Goal: Ask a question

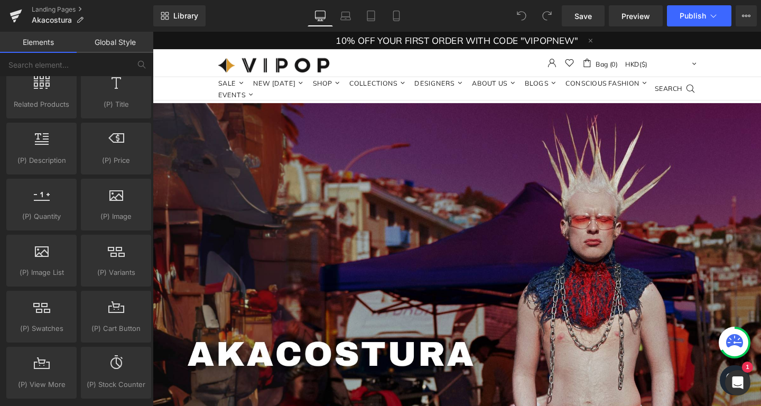
click at [178, 59] on div "VIPOP 0 Bag (0) 0 AFN(؋) EUR(€) ALL(L) DZD(د.ج) EUR(€) HKD($) XCD($) XCD($) HKD…" at bounding box center [473, 64] width 640 height 29
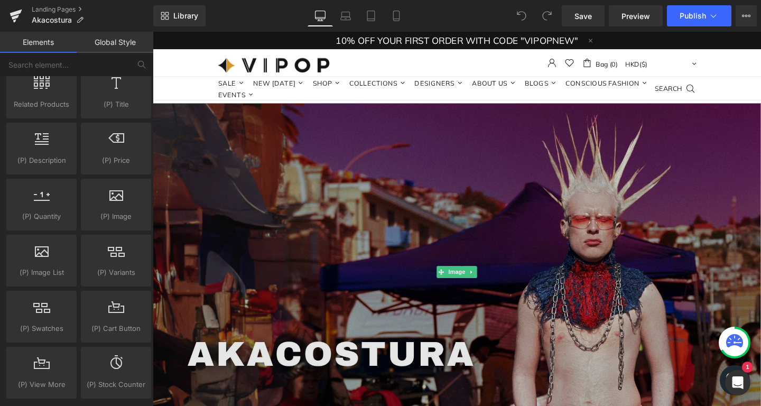
click at [173, 129] on img at bounding box center [473, 284] width 640 height 355
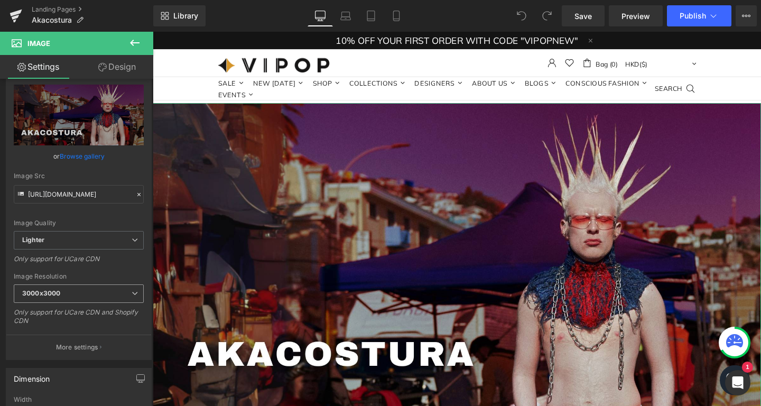
scroll to position [72, 0]
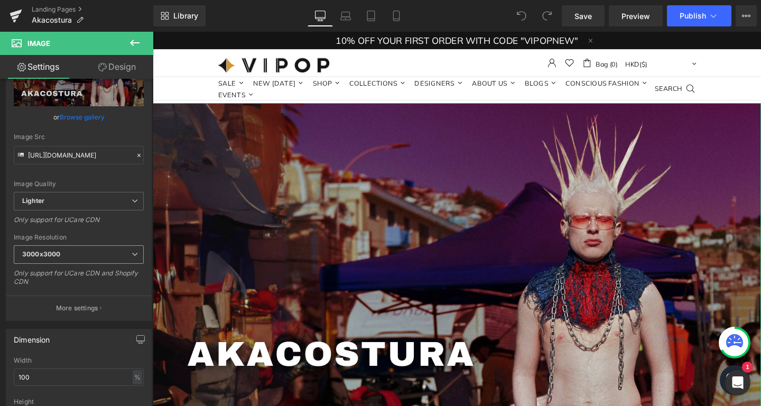
click at [84, 260] on span "3000x3000" at bounding box center [79, 254] width 130 height 18
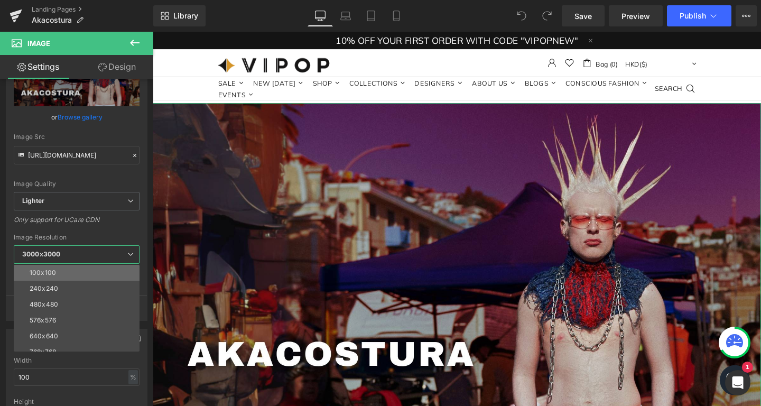
click at [63, 276] on li "100x100" at bounding box center [79, 273] width 131 height 16
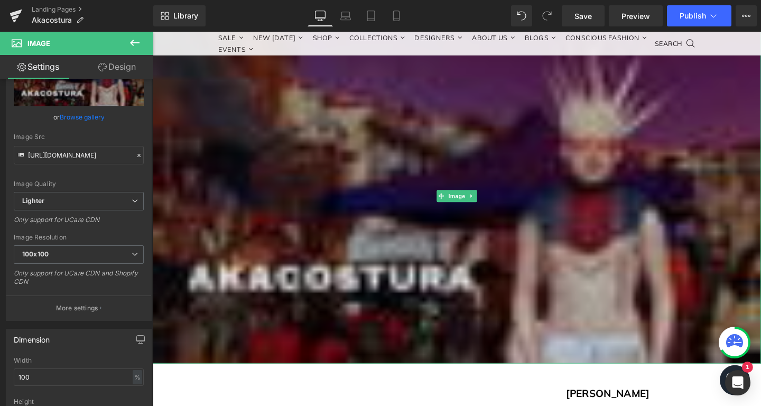
scroll to position [76, 0]
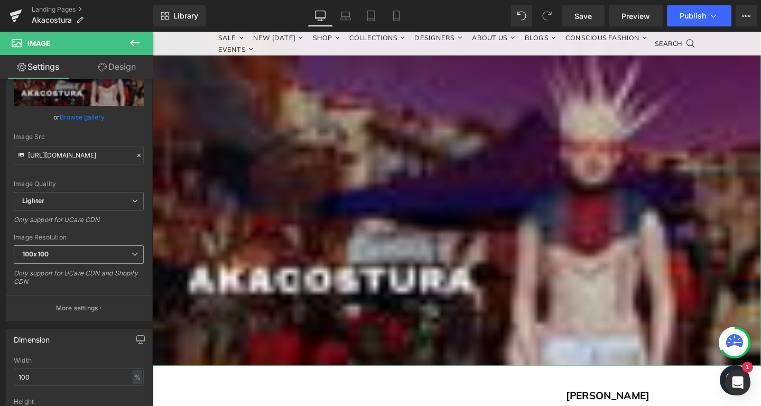
click at [92, 259] on span "100x100" at bounding box center [79, 254] width 130 height 18
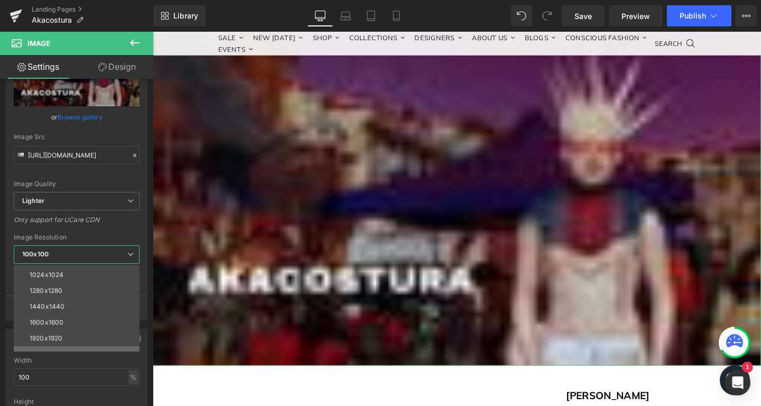
scroll to position [151, 0]
click at [69, 336] on li "3000x3000" at bounding box center [79, 344] width 131 height 16
type input "https://ucarecdn.com/81d67a25-182d-414f-9f1d-5b1967d7cf88/-/format/auto/-/previ…"
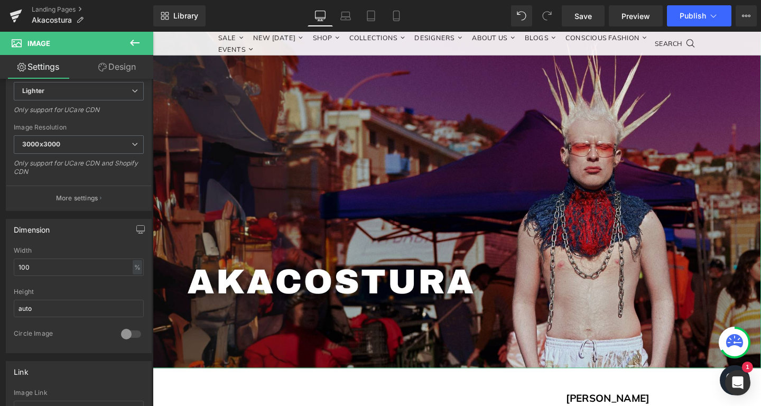
scroll to position [216, 0]
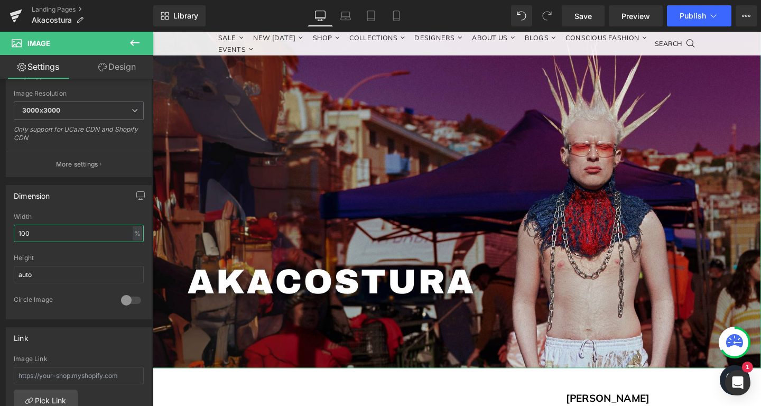
click at [61, 233] on input "100" at bounding box center [79, 233] width 130 height 17
drag, startPoint x: 61, startPoint y: 233, endPoint x: 0, endPoint y: 221, distance: 62.5
click at [14, 225] on input "100" at bounding box center [79, 233] width 130 height 17
type input "5"
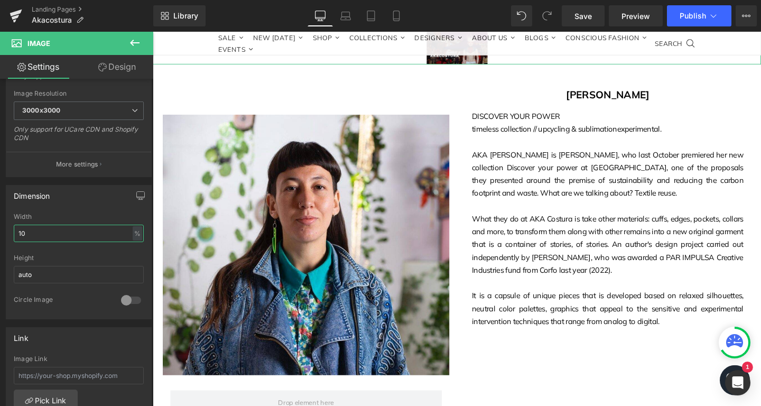
type input "100"
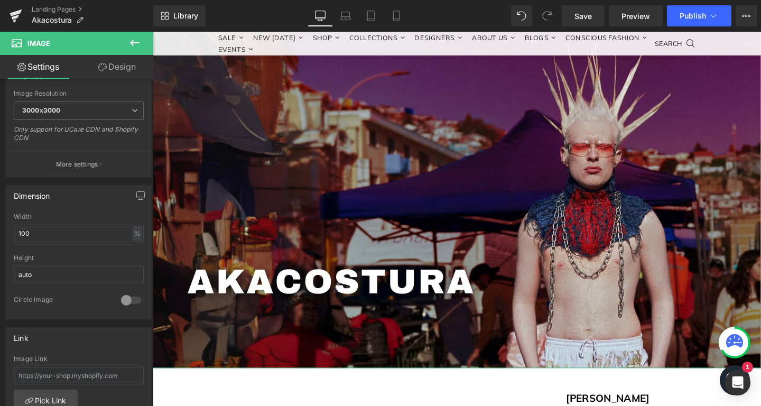
click at [81, 216] on div "Width" at bounding box center [79, 216] width 130 height 7
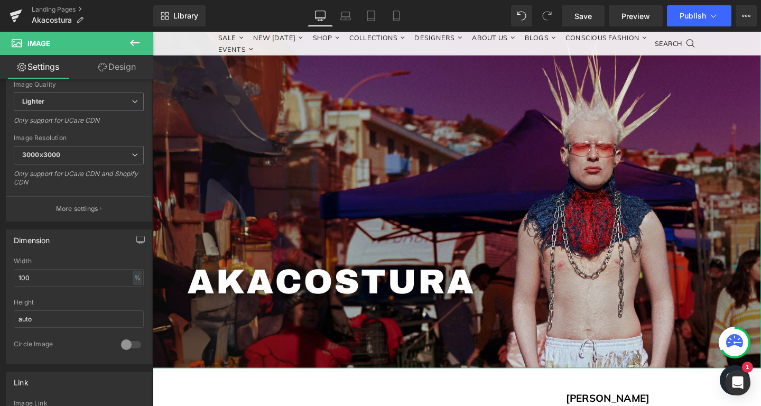
scroll to position [0, 0]
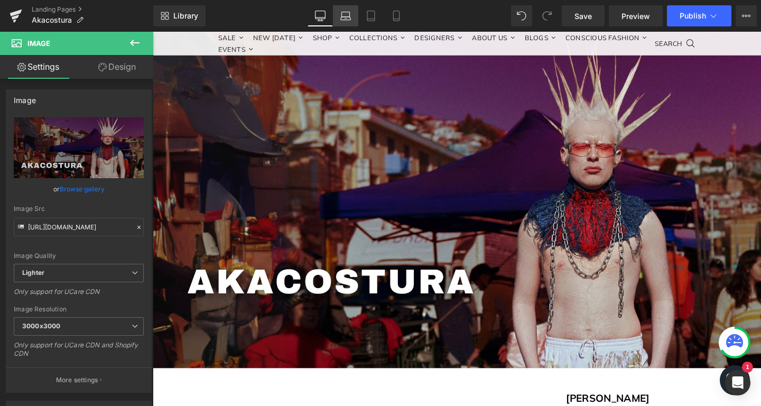
click at [345, 22] on link "Laptop" at bounding box center [345, 15] width 25 height 21
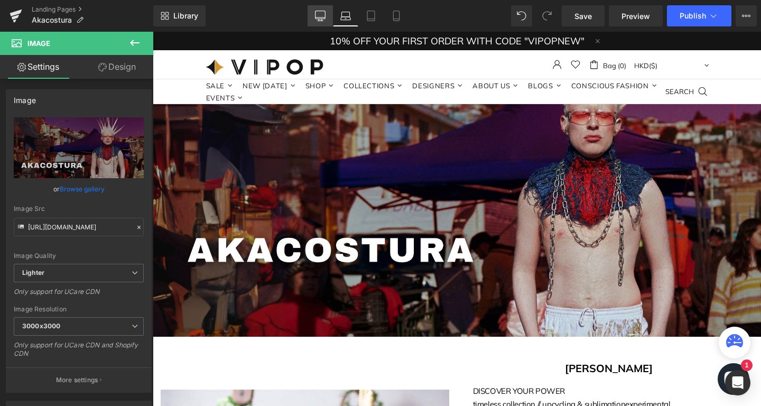
click at [333, 11] on div "Desktop Laptop Tablet Mobile" at bounding box center [358, 15] width 101 height 21
click at [326, 13] on link "Desktop" at bounding box center [320, 15] width 25 height 21
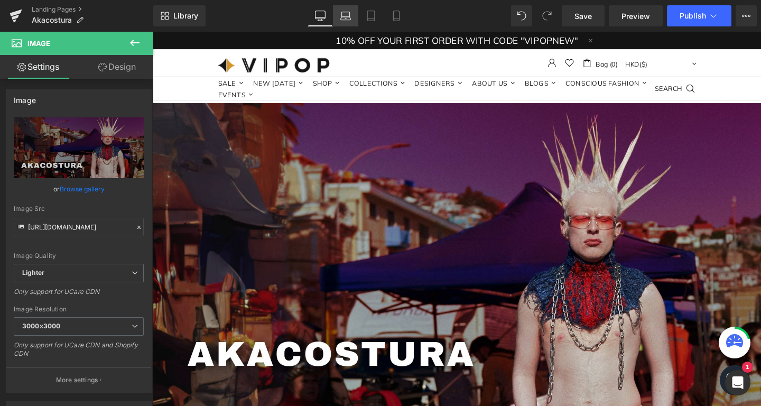
click at [340, 15] on link "Laptop" at bounding box center [345, 15] width 25 height 21
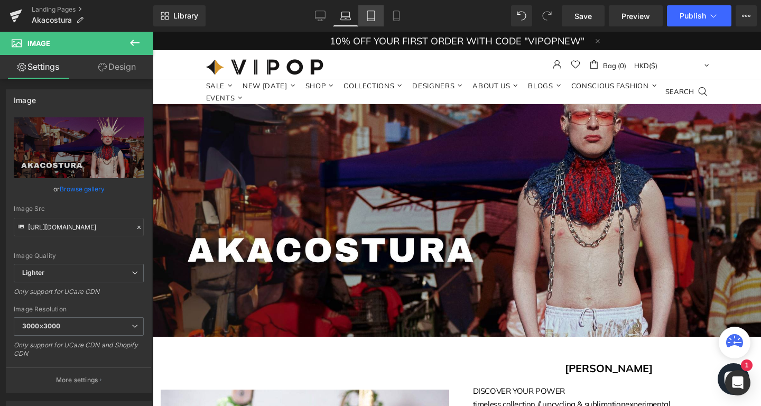
click at [372, 15] on icon at bounding box center [371, 16] width 11 height 11
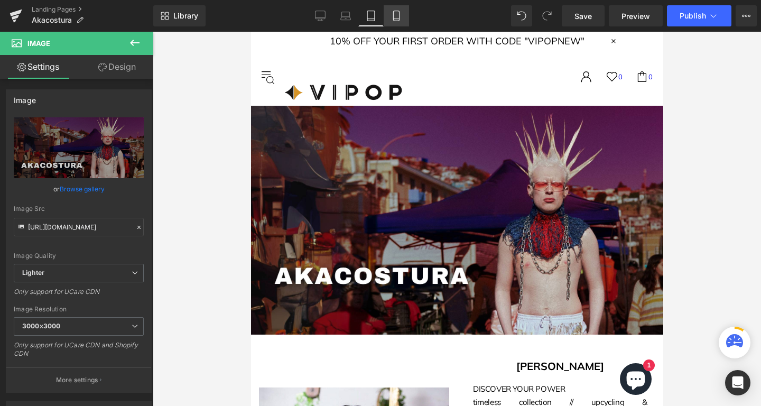
click at [404, 16] on link "Mobile" at bounding box center [396, 15] width 25 height 21
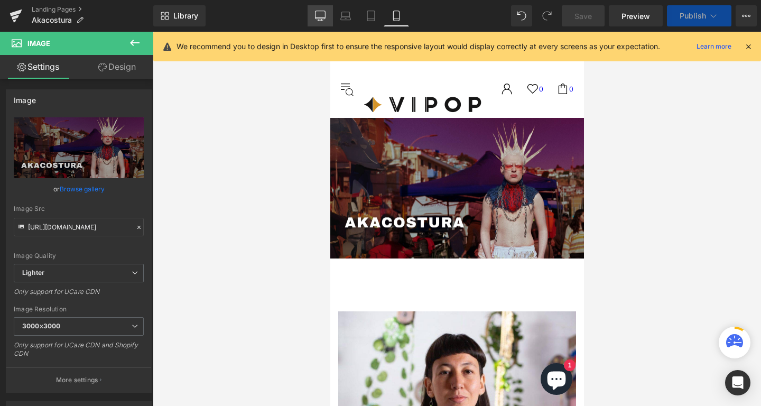
click at [325, 13] on icon at bounding box center [320, 16] width 11 height 11
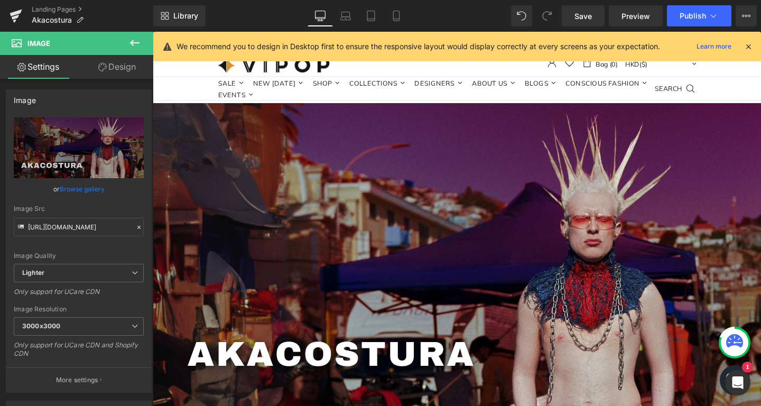
click at [127, 42] on button at bounding box center [134, 43] width 37 height 23
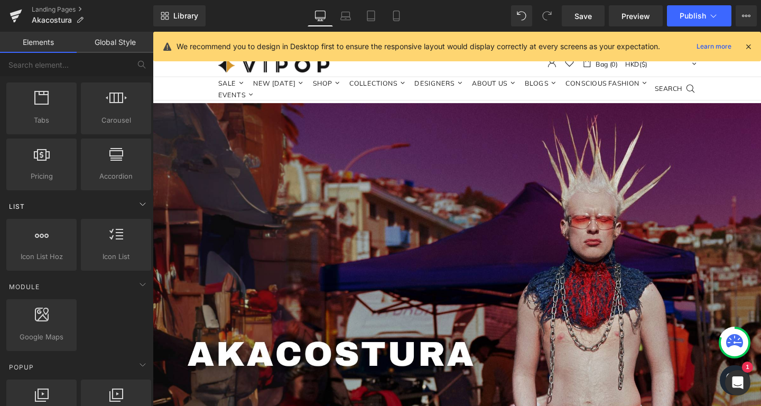
scroll to position [359, 0]
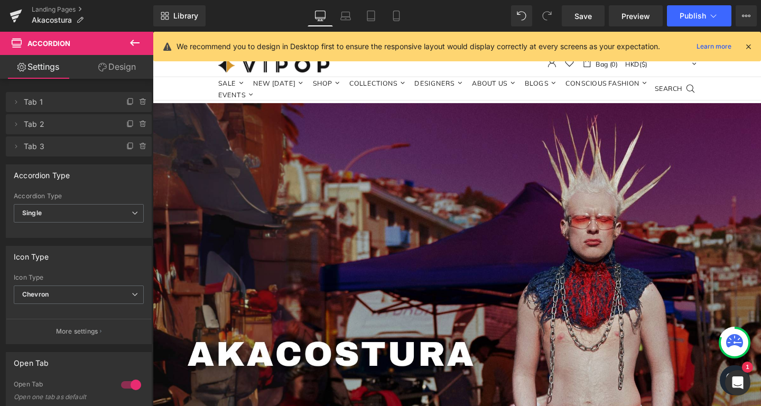
click at [135, 42] on icon at bounding box center [134, 42] width 13 height 13
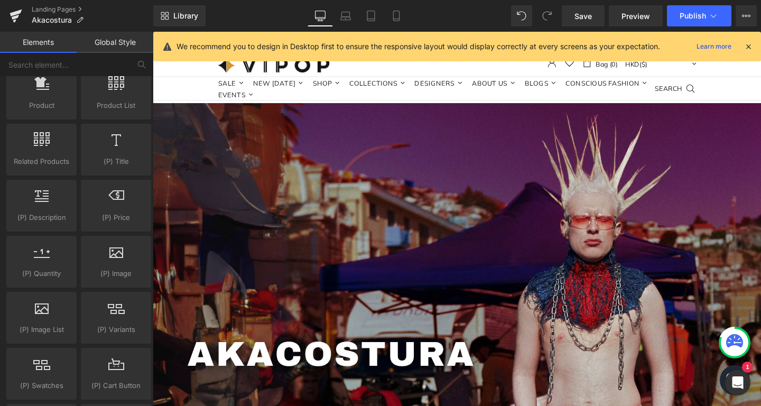
scroll to position [863, 0]
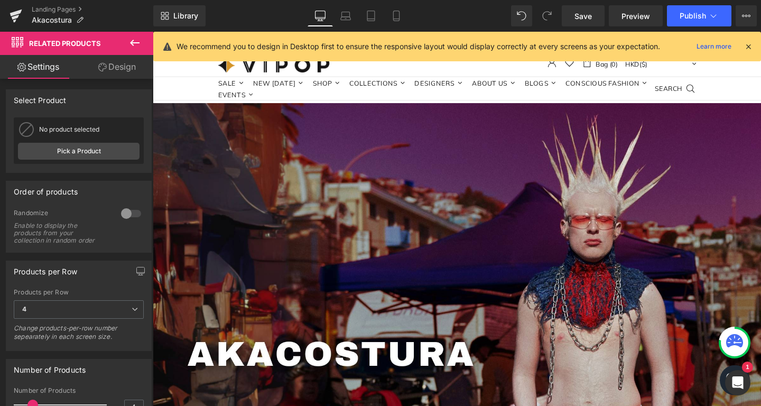
click at [136, 41] on icon at bounding box center [134, 42] width 13 height 13
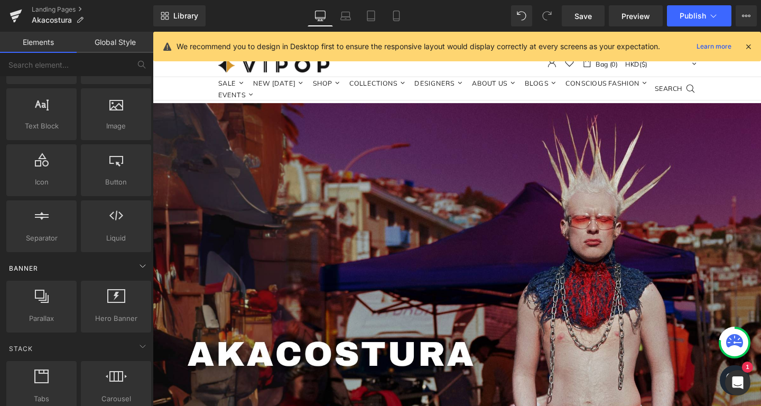
scroll to position [72, 0]
click at [117, 225] on div at bounding box center [116, 219] width 64 height 24
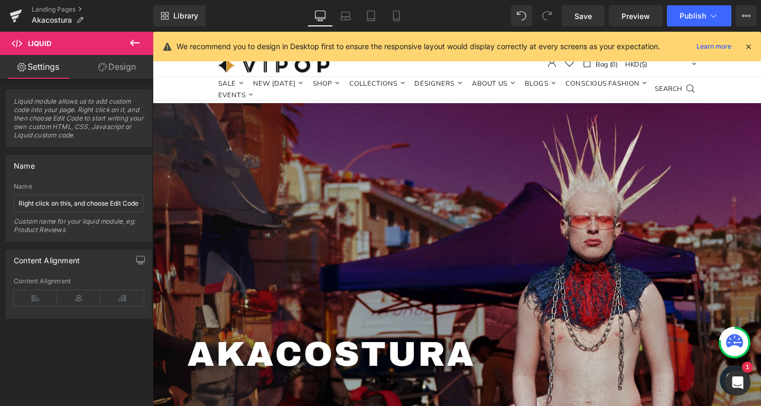
click at [110, 65] on link "Design" at bounding box center [117, 67] width 77 height 24
click at [129, 46] on icon at bounding box center [134, 42] width 13 height 13
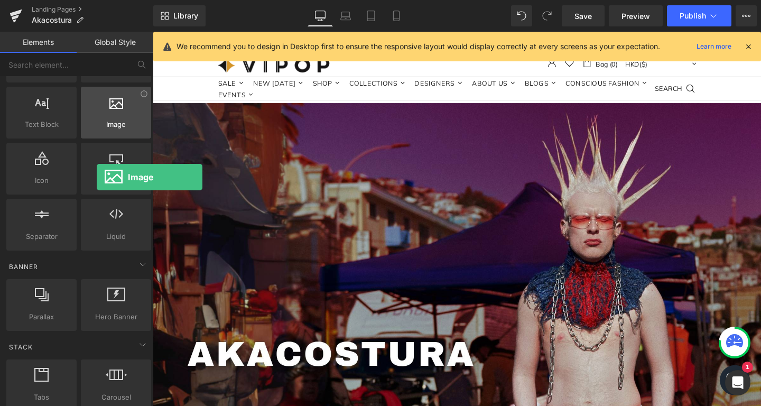
drag, startPoint x: 98, startPoint y: 115, endPoint x: 113, endPoint y: 110, distance: 15.2
click at [113, 110] on div at bounding box center [116, 107] width 64 height 24
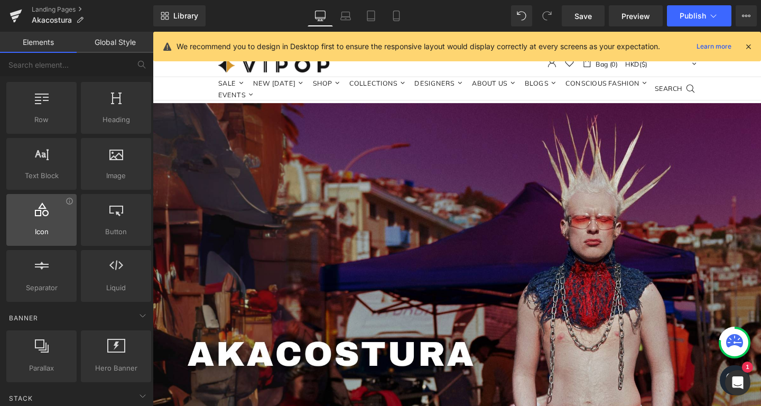
scroll to position [0, 0]
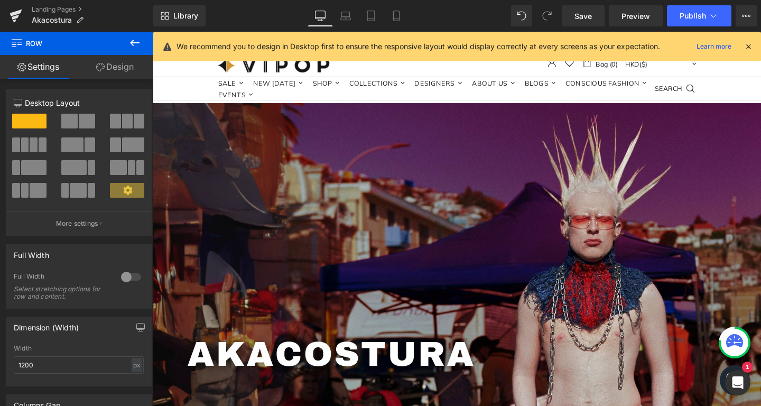
click at [26, 149] on span at bounding box center [25, 144] width 8 height 15
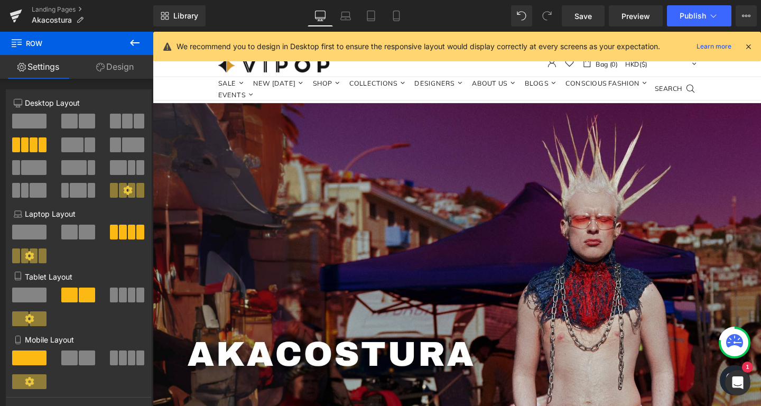
click at [133, 67] on link "Design" at bounding box center [115, 67] width 77 height 24
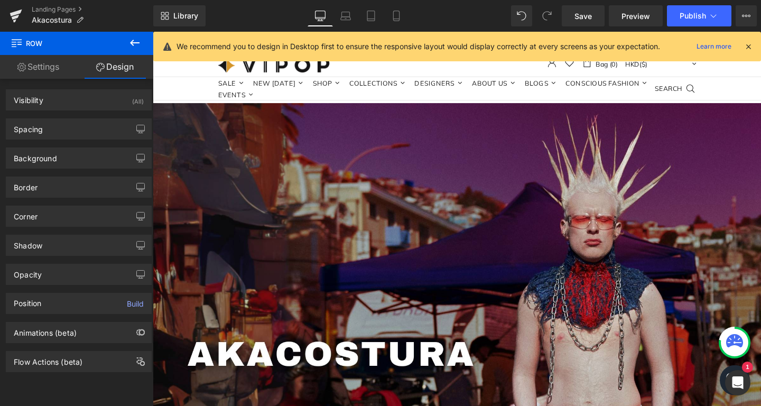
click at [49, 74] on link "Settings" at bounding box center [38, 67] width 77 height 24
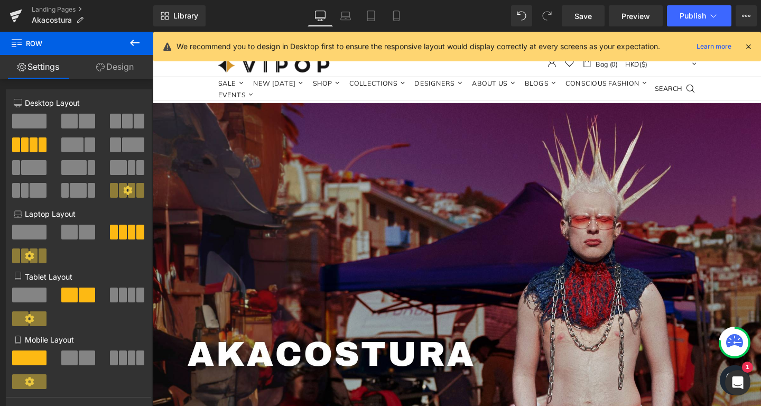
click at [132, 42] on icon at bounding box center [135, 43] width 10 height 6
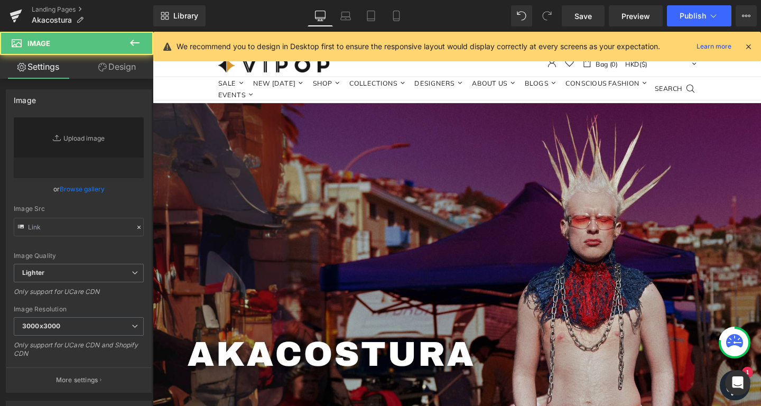
type input "//d1um8515vdn9kb.cloudfront.net/images/parallax.jpg"
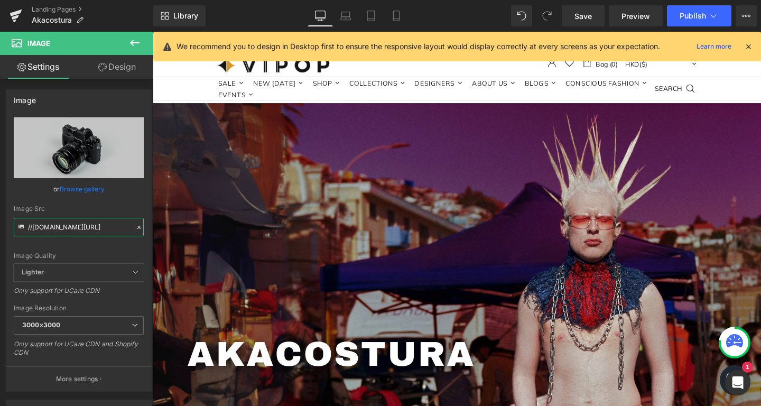
click at [79, 229] on input "//d1um8515vdn9kb.cloudfront.net/images/parallax.jpg" at bounding box center [79, 227] width 130 height 18
click at [137, 225] on icon at bounding box center [138, 227] width 7 height 7
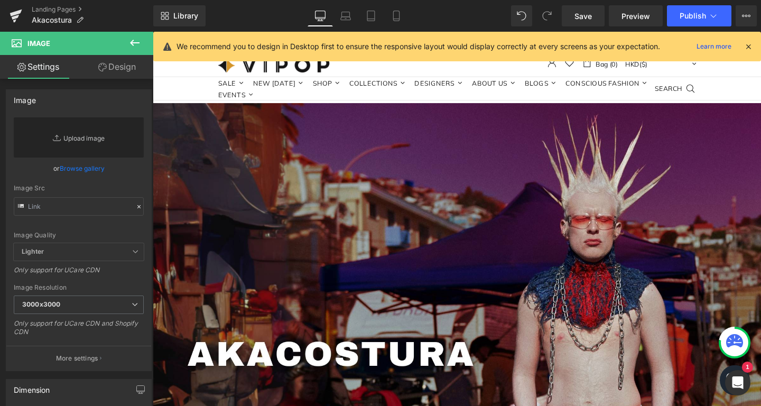
click at [82, 132] on link "Replace Image" at bounding box center [79, 137] width 130 height 40
click at [62, 198] on input "text" at bounding box center [79, 206] width 130 height 18
click at [138, 205] on icon at bounding box center [138, 206] width 7 height 7
click at [97, 128] on link "Replace Image" at bounding box center [79, 137] width 130 height 40
click at [73, 165] on link "Browse gallery" at bounding box center [82, 168] width 45 height 18
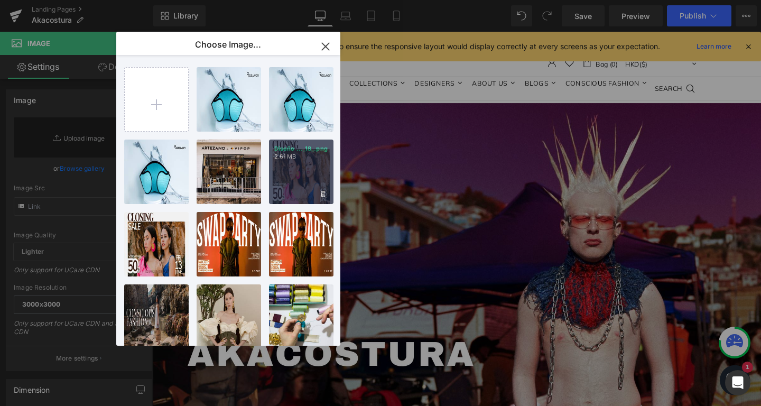
click at [285, 170] on div "Diseño ..._18_.png 2.61 MB" at bounding box center [301, 172] width 64 height 64
type input "https://ucarecdn.com/e343141e-ccda-435b-81fd-4098be0b4cce/-/format/auto/-/previ…"
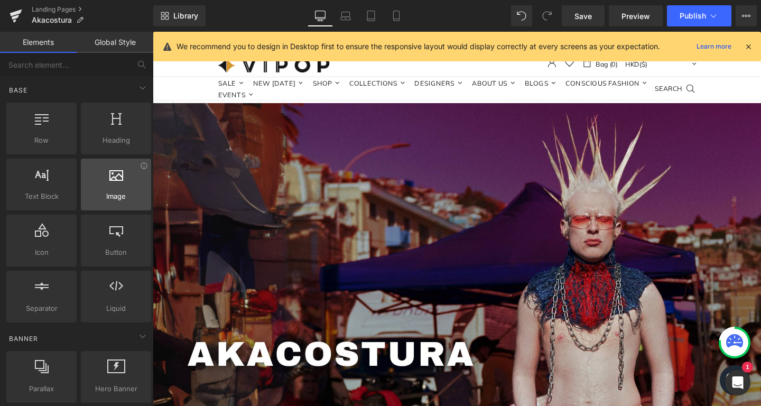
click at [110, 199] on span "Image" at bounding box center [116, 196] width 64 height 11
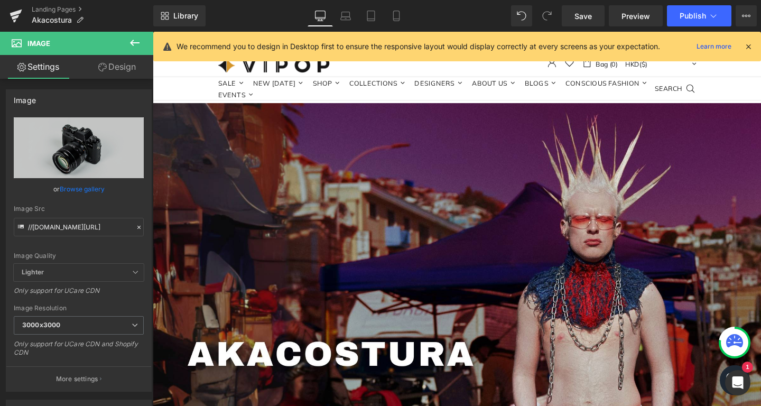
click at [100, 185] on link "Browse gallery" at bounding box center [82, 189] width 45 height 18
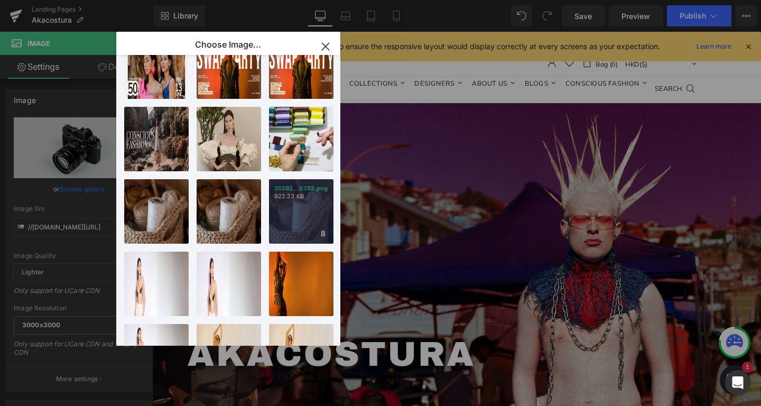
scroll to position [288, 0]
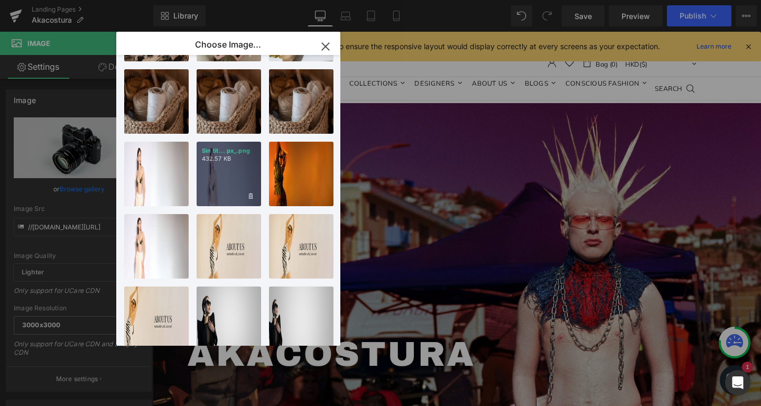
click at [205, 171] on div "Sin tít... px_.png 432.57 KB" at bounding box center [229, 174] width 64 height 64
type input "https://ucarecdn.com/87945b69-c86d-4943-bed2-ef7c7b7e986e/-/format/auto/-/previ…"
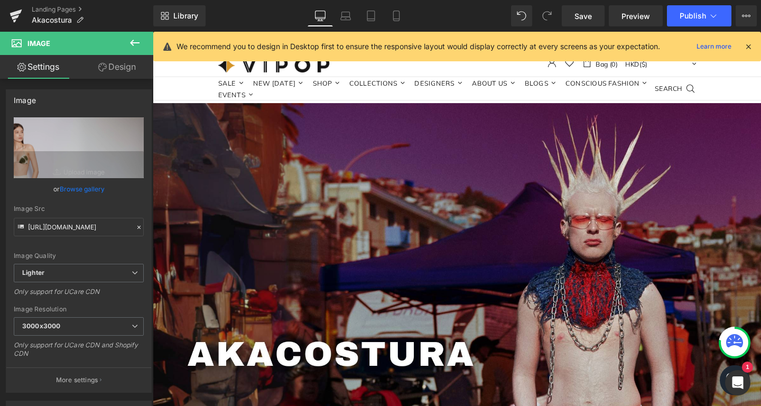
click at [125, 60] on link "Design" at bounding box center [117, 67] width 77 height 24
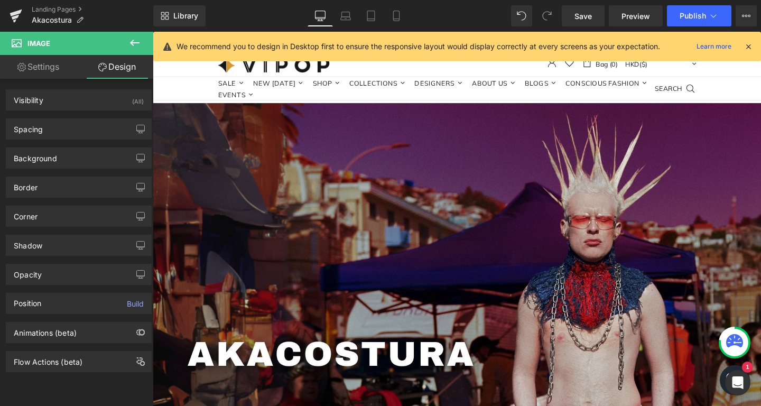
click at [131, 35] on button at bounding box center [134, 43] width 37 height 23
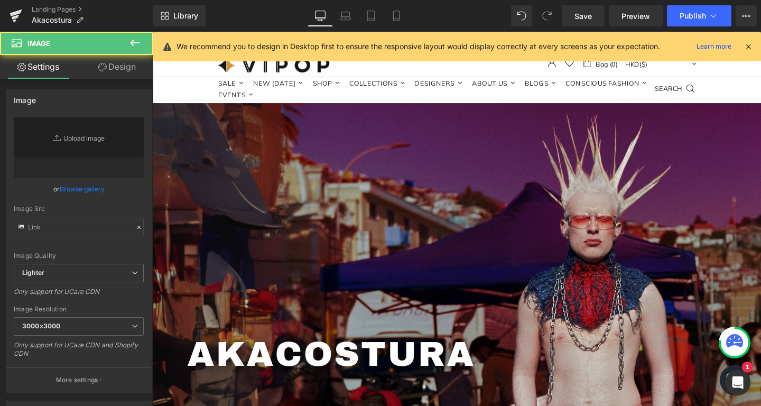
type input "https://ucarecdn.com/e343141e-ccda-435b-81fd-4098be0b4cce/-/format/auto/-/previ…"
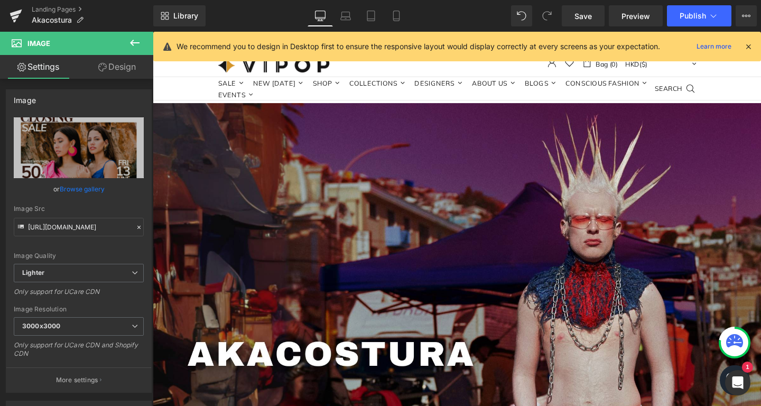
click at [103, 63] on link "Design" at bounding box center [117, 67] width 77 height 24
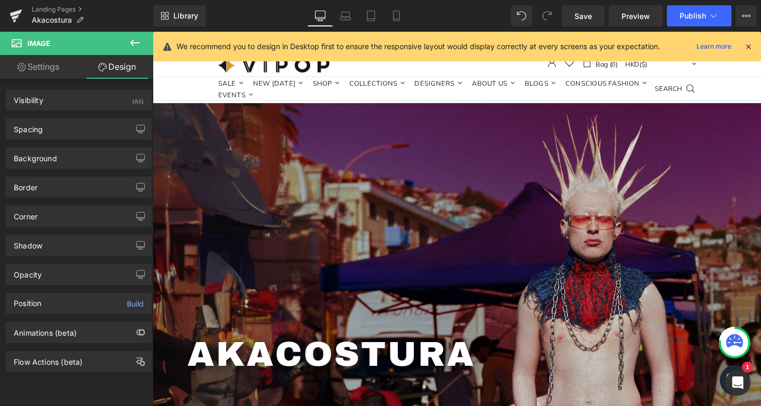
click at [36, 67] on link "Settings" at bounding box center [38, 67] width 77 height 24
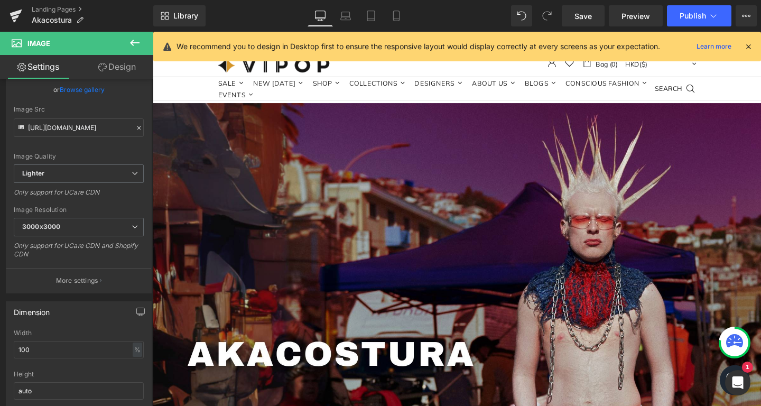
scroll to position [0, 0]
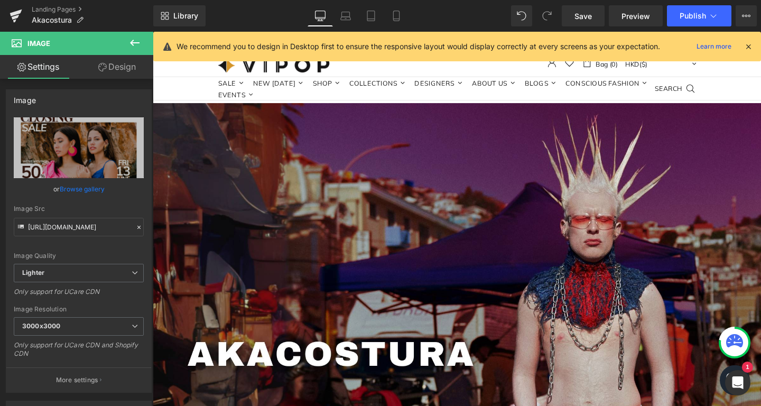
click at [108, 66] on link "Design" at bounding box center [117, 67] width 77 height 24
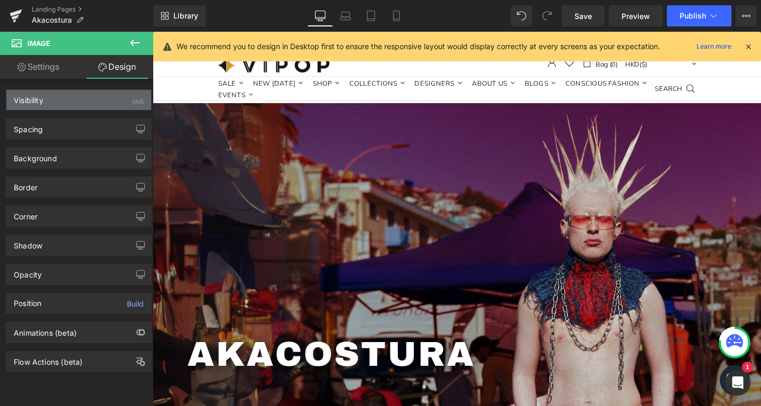
click at [35, 102] on div "Visibility" at bounding box center [29, 97] width 30 height 15
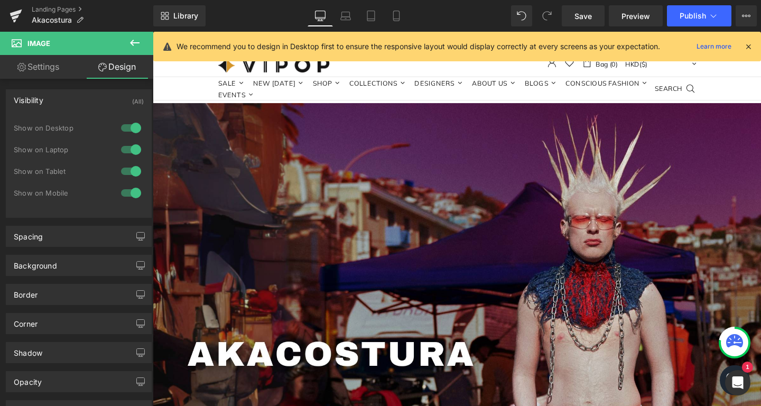
click at [35, 102] on div "Visibility" at bounding box center [29, 97] width 30 height 15
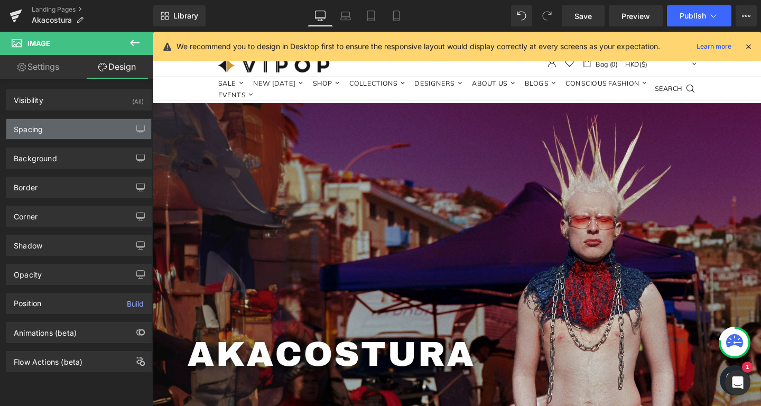
click at [41, 123] on div "Spacing" at bounding box center [28, 126] width 29 height 15
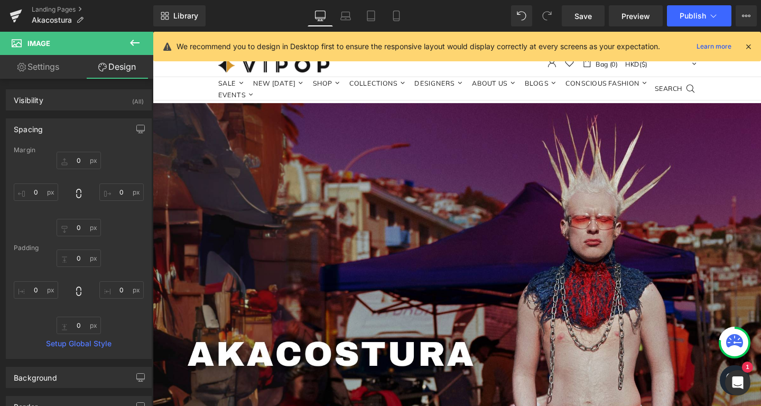
click at [41, 123] on div "Spacing" at bounding box center [28, 126] width 29 height 15
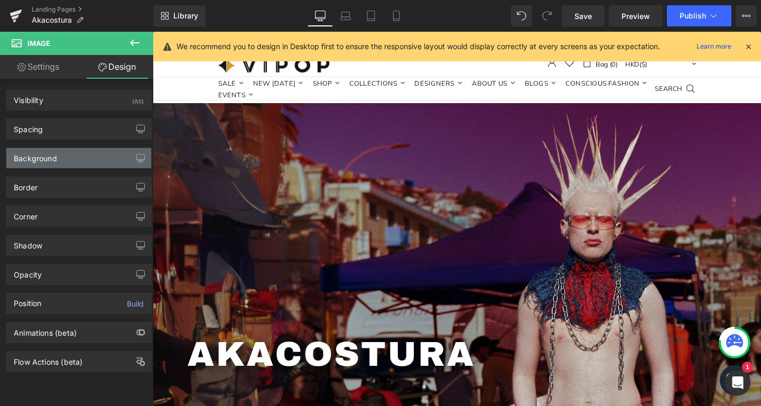
click at [33, 161] on div "Background" at bounding box center [35, 155] width 43 height 15
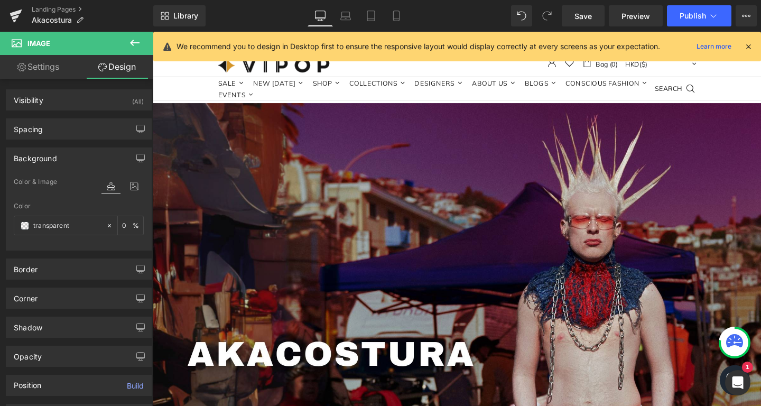
click at [33, 161] on div "Background" at bounding box center [35, 155] width 43 height 15
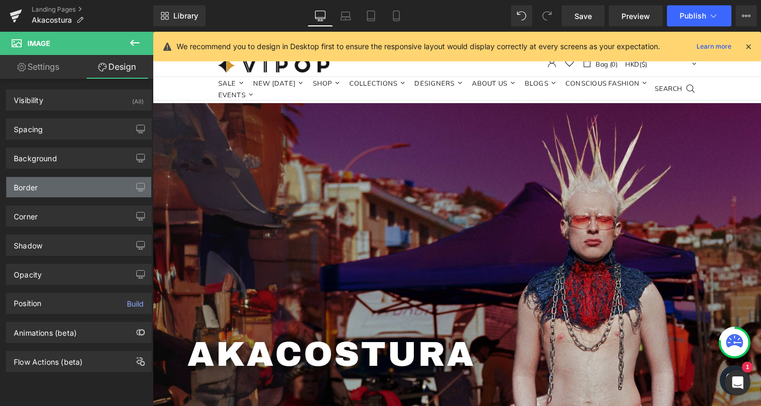
click at [29, 196] on div "Border" at bounding box center [78, 187] width 145 height 20
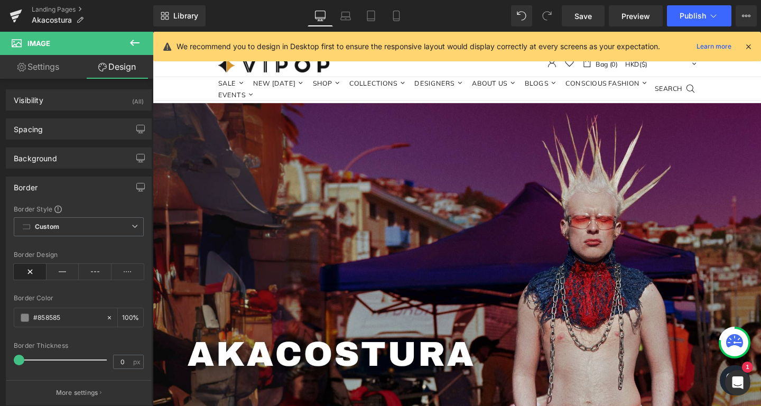
click at [29, 196] on div "Border" at bounding box center [78, 187] width 145 height 20
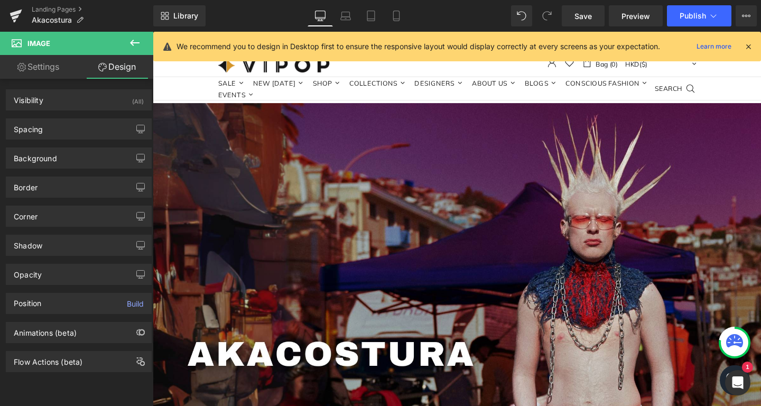
click at [31, 226] on div "Corner Corner Style Custom Custom Setup Global Style Custom Setup Global Style …" at bounding box center [79, 216] width 146 height 21
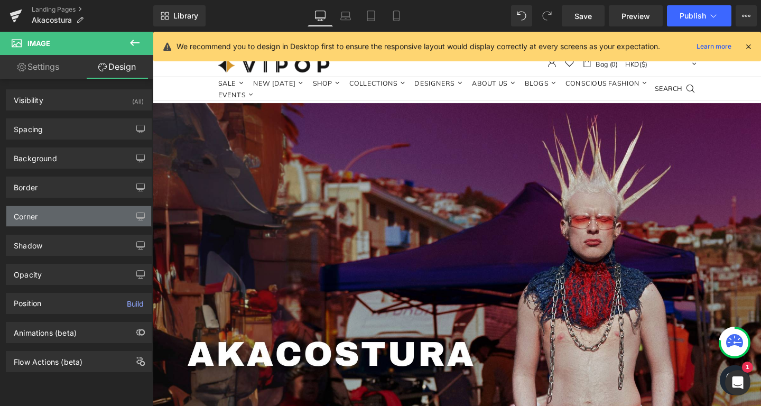
click at [31, 217] on div "Corner" at bounding box center [26, 213] width 24 height 15
click at [31, 213] on div "Corner" at bounding box center [26, 213] width 24 height 15
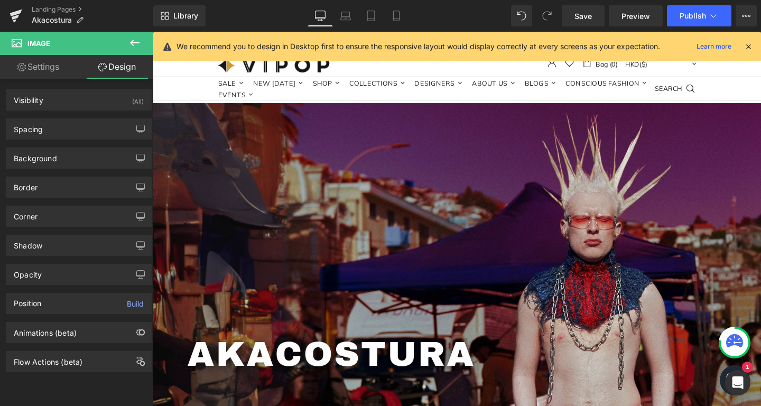
click at [26, 238] on div "Shadow" at bounding box center [28, 242] width 29 height 15
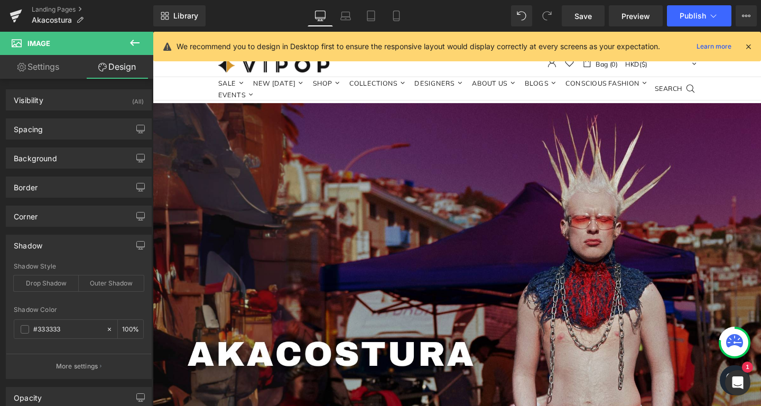
click at [24, 242] on div "Shadow" at bounding box center [28, 242] width 29 height 15
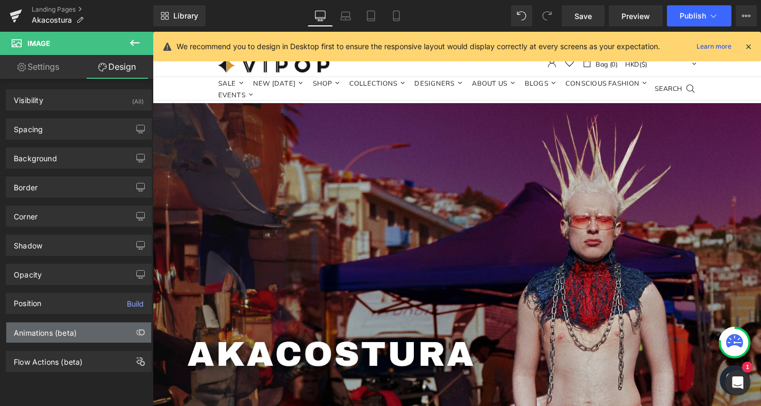
click at [47, 335] on div "Animations (beta)" at bounding box center [45, 329] width 63 height 15
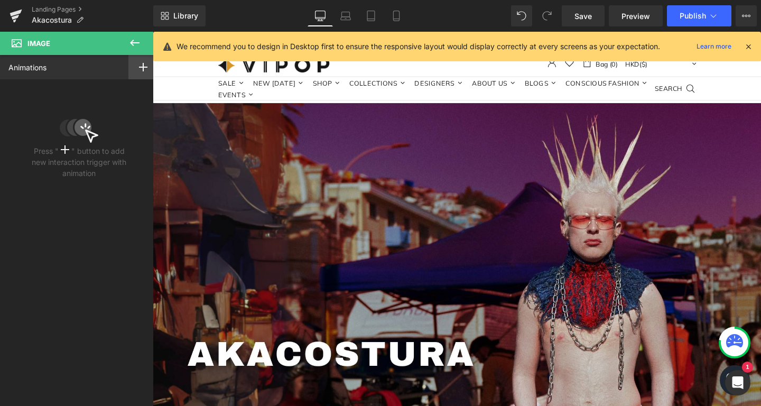
click at [143, 67] on rect at bounding box center [143, 67] width 8 height 1
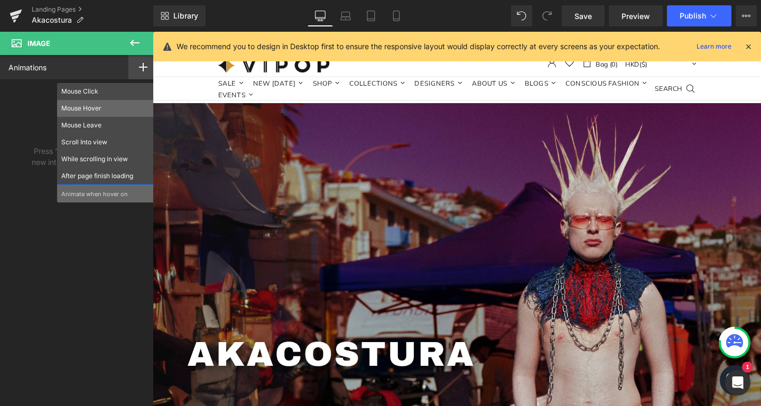
click at [72, 112] on p "Mouse Hover" at bounding box center [105, 109] width 88 height 10
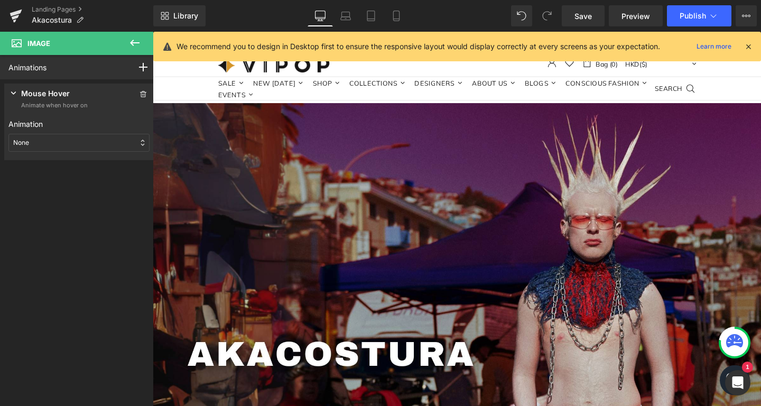
click at [43, 134] on div "None" at bounding box center [78, 143] width 141 height 18
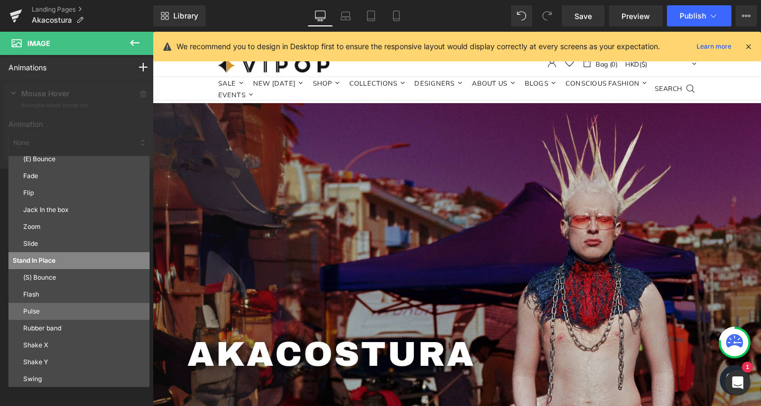
scroll to position [57, 0]
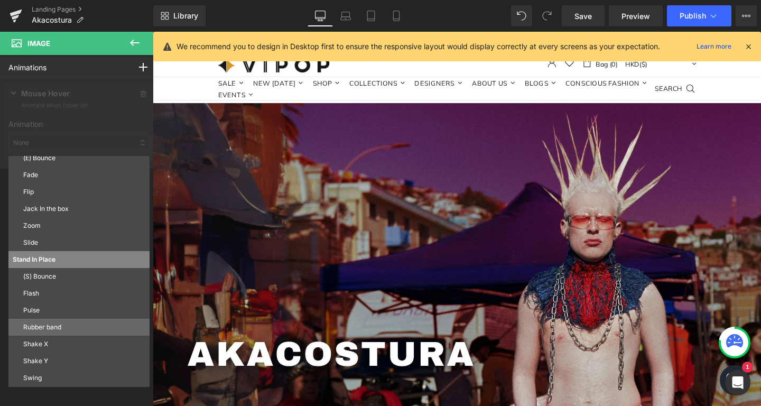
click at [54, 326] on p "Rubber band" at bounding box center [84, 327] width 122 height 10
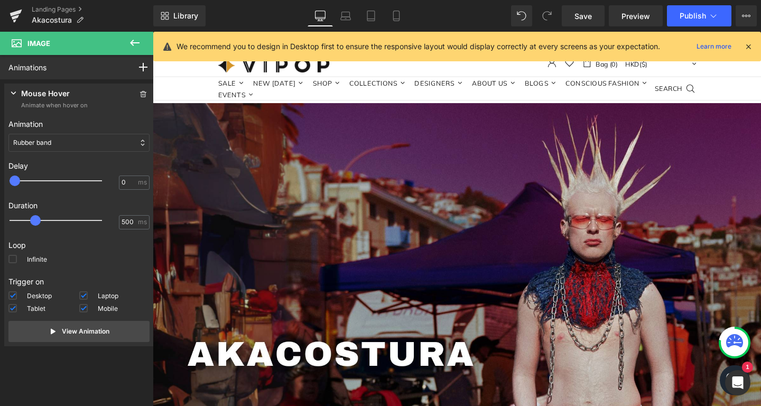
click at [13, 90] on icon at bounding box center [13, 93] width 11 height 11
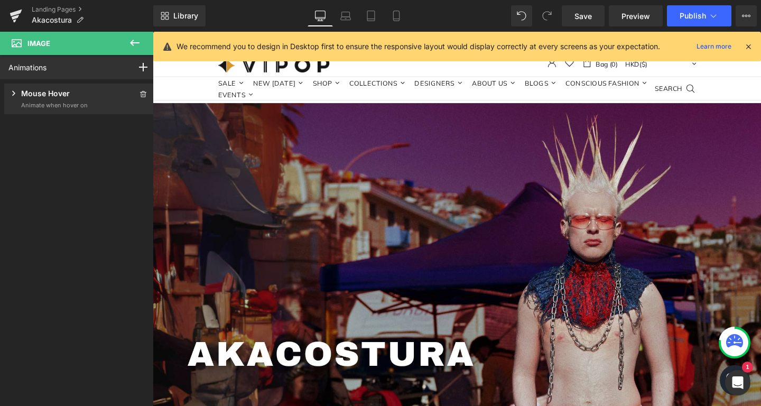
click at [13, 90] on icon at bounding box center [13, 93] width 11 height 11
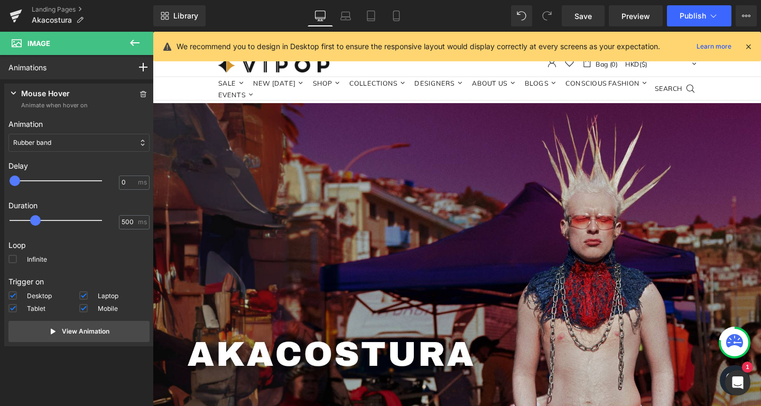
click at [60, 149] on div "Rubber band" at bounding box center [78, 143] width 141 height 18
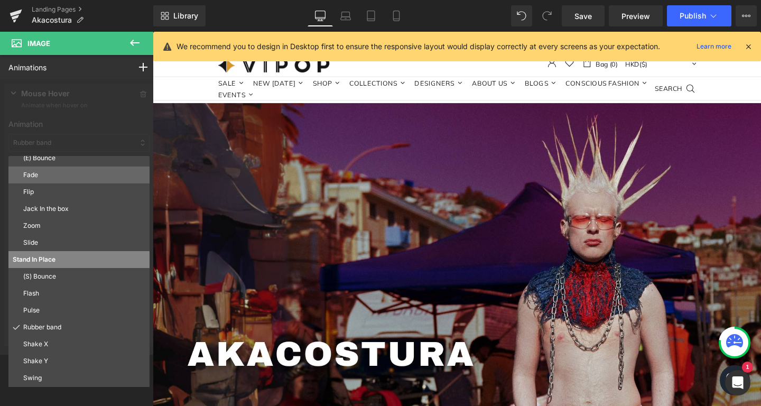
click at [54, 177] on p "Fade" at bounding box center [84, 175] width 122 height 10
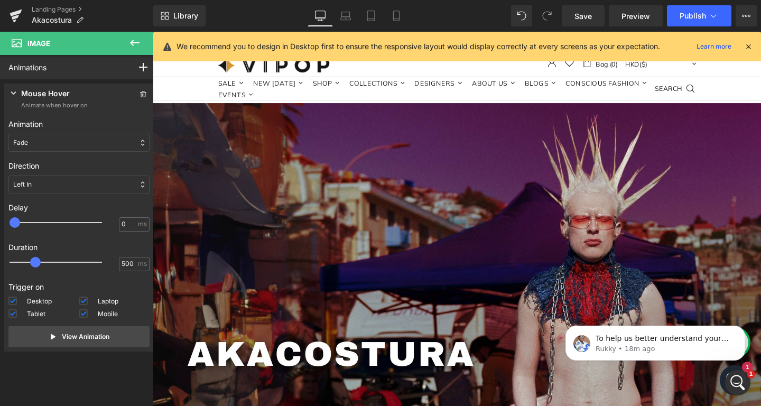
scroll to position [0, 0]
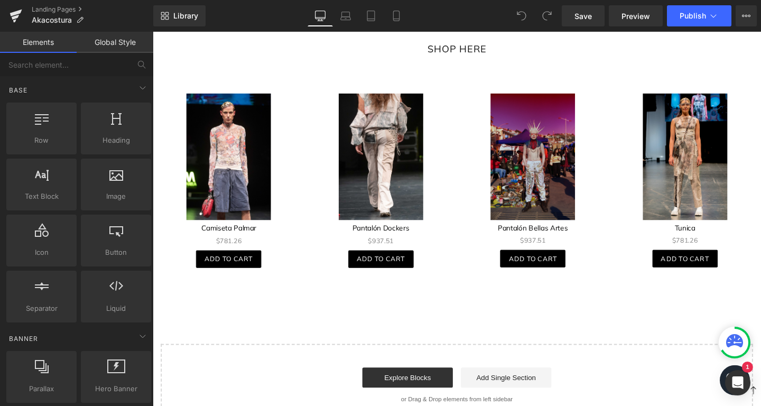
scroll to position [1069, 0]
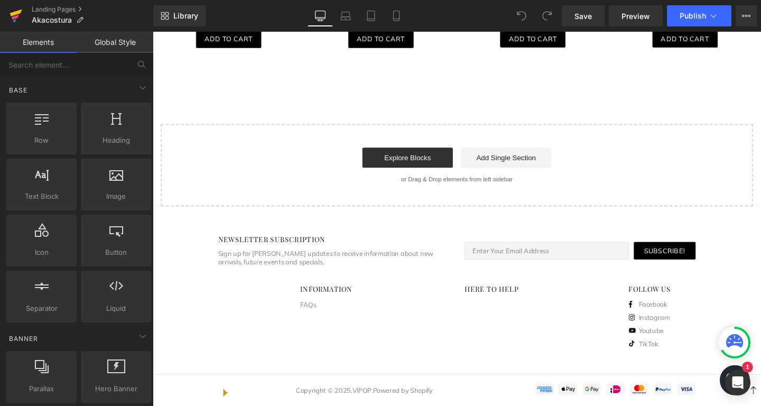
click at [22, 13] on icon at bounding box center [16, 16] width 13 height 26
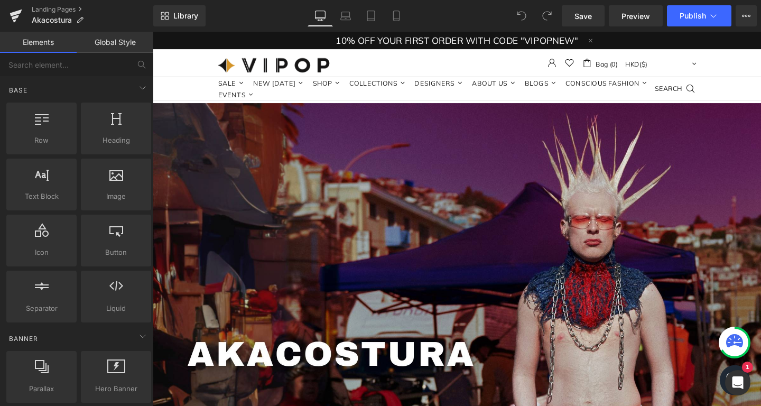
click at [107, 38] on link "Global Style" at bounding box center [115, 42] width 77 height 21
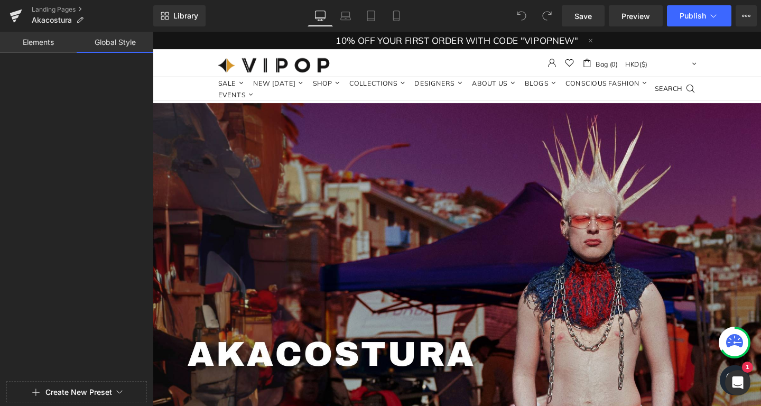
click at [55, 40] on link "Elements" at bounding box center [38, 42] width 77 height 21
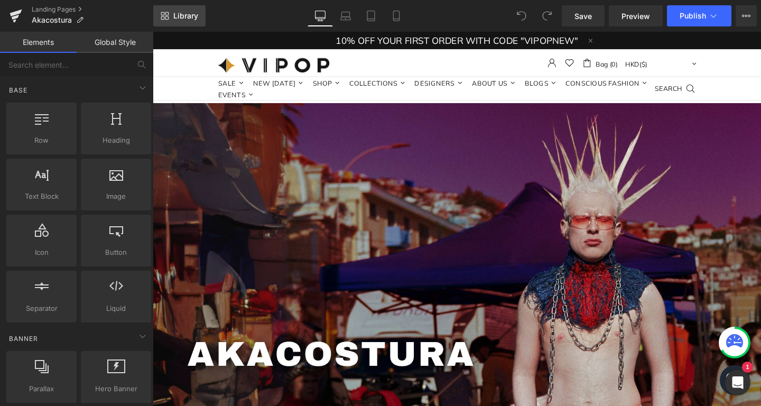
click at [170, 16] on link "Library" at bounding box center [179, 15] width 52 height 21
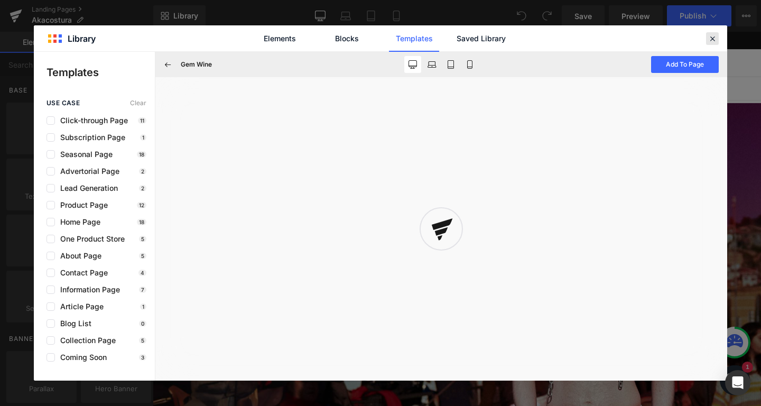
click at [709, 40] on icon at bounding box center [713, 39] width 10 height 10
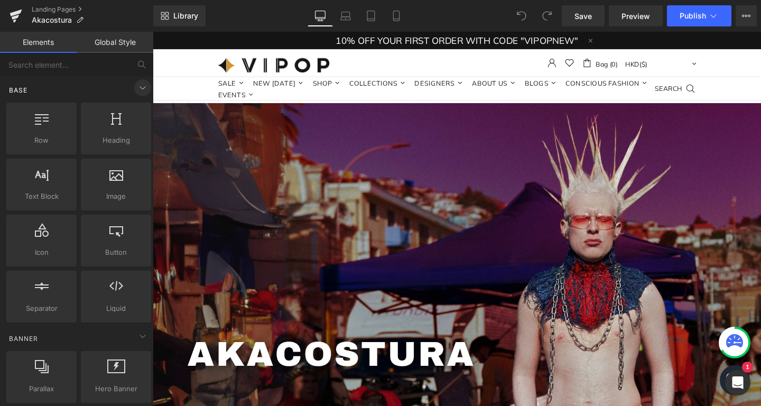
click at [138, 95] on span at bounding box center [142, 87] width 17 height 17
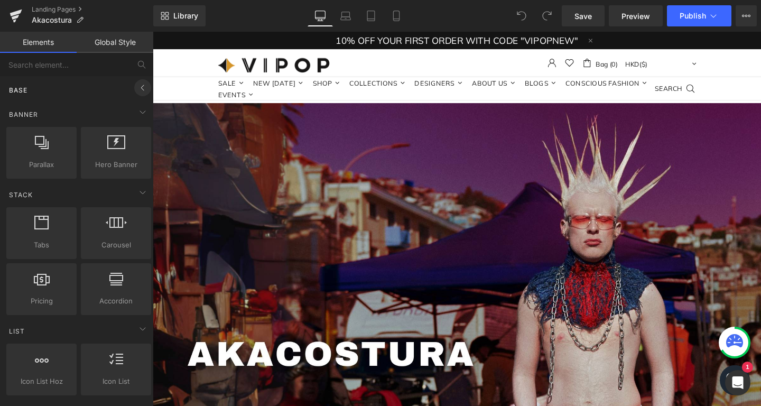
click at [138, 87] on icon at bounding box center [142, 87] width 13 height 13
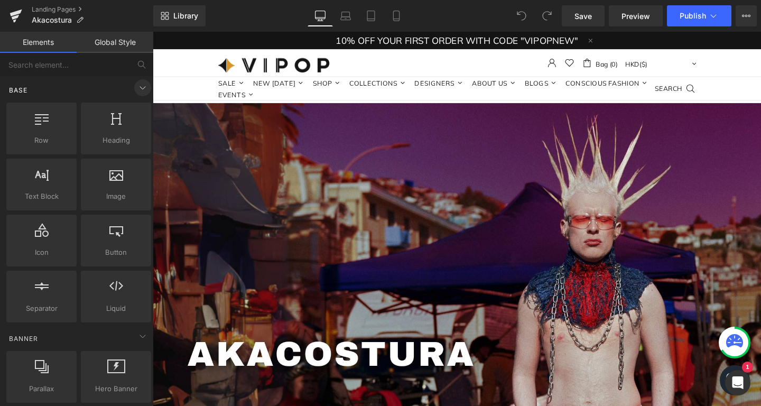
click at [138, 87] on icon at bounding box center [142, 87] width 13 height 13
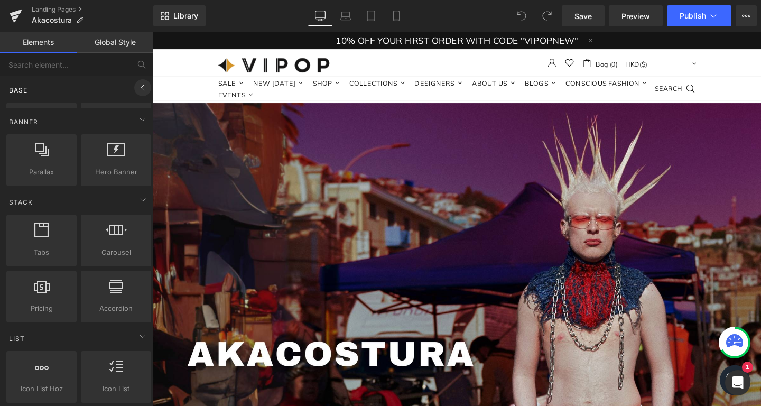
click at [138, 87] on icon at bounding box center [142, 87] width 13 height 13
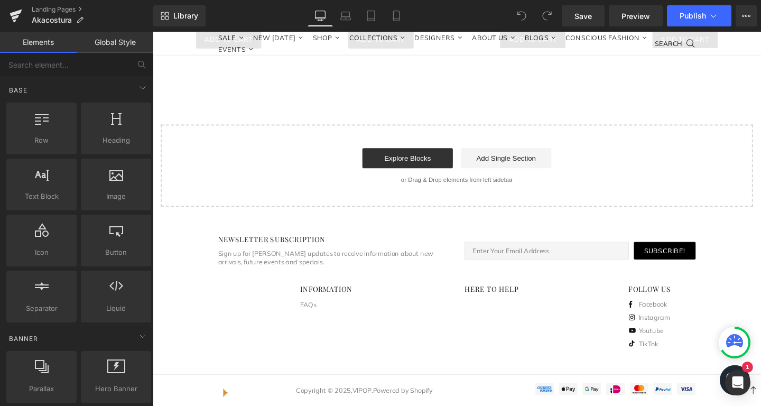
scroll to position [1069, 0]
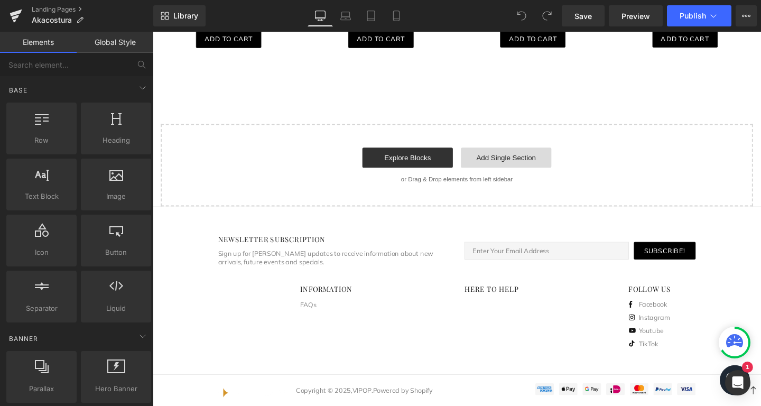
click at [508, 160] on link "Add Single Section" at bounding box center [524, 163] width 95 height 21
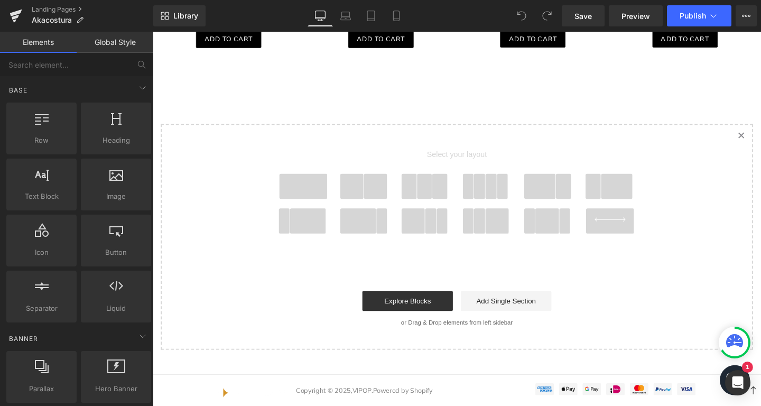
click at [302, 190] on span at bounding box center [311, 194] width 51 height 26
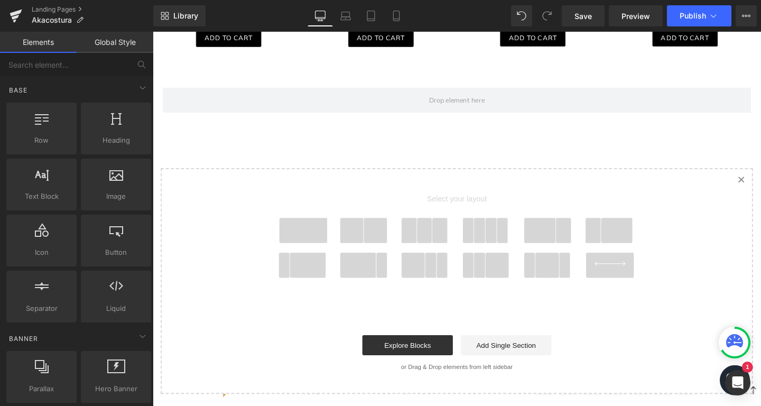
scroll to position [1070, 0]
click at [388, 237] on span at bounding box center [387, 240] width 25 height 26
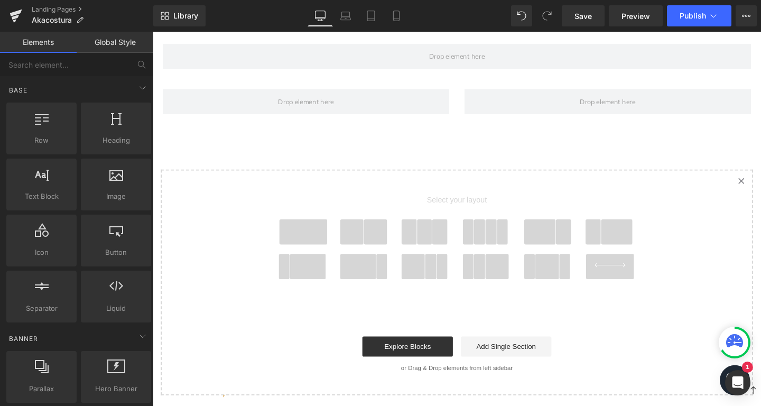
scroll to position [1117, 0]
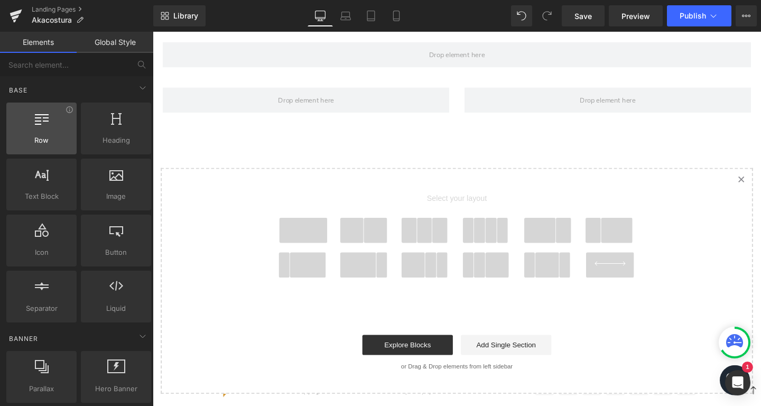
click at [52, 135] on span "Row" at bounding box center [42, 140] width 64 height 11
click at [58, 133] on div at bounding box center [42, 123] width 64 height 24
click at [35, 131] on div at bounding box center [42, 123] width 64 height 24
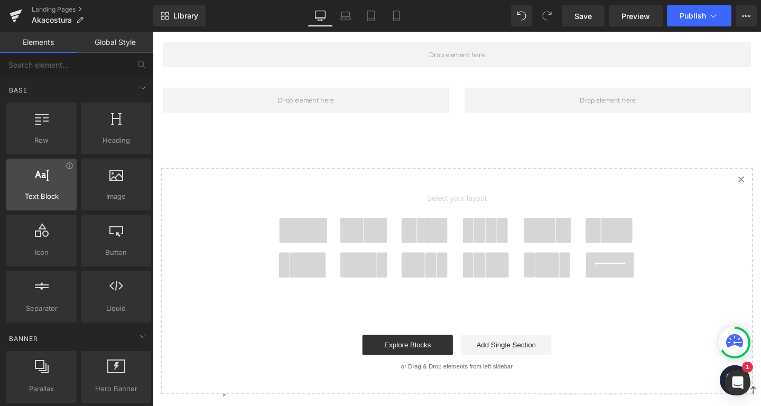
click at [46, 174] on icon at bounding box center [42, 174] width 14 height 14
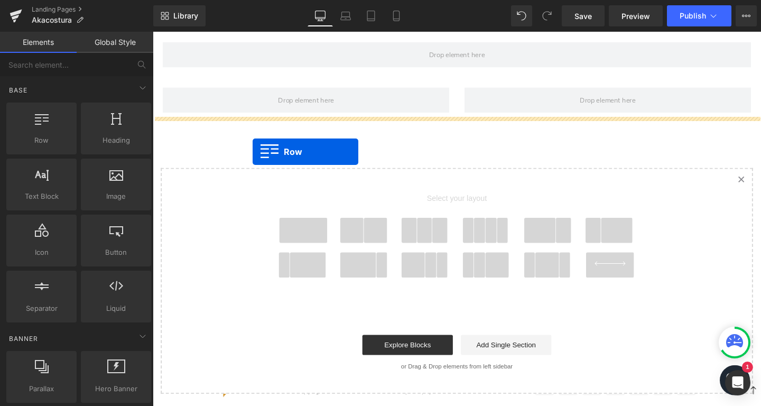
drag, startPoint x: 206, startPoint y: 174, endPoint x: 258, endPoint y: 158, distance: 55.0
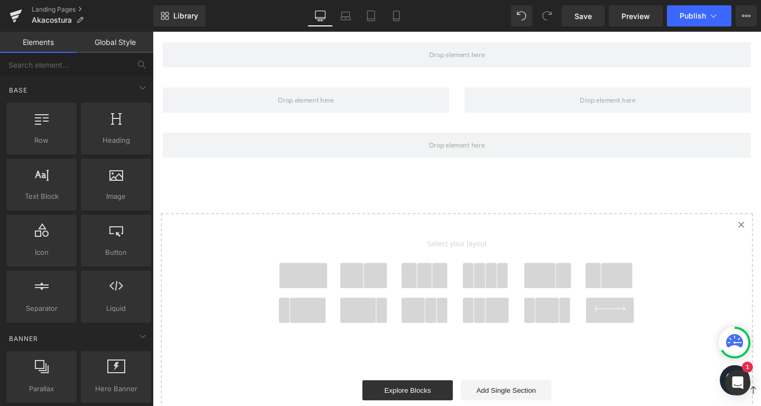
click at [628, 321] on icon at bounding box center [634, 322] width 52 height 5
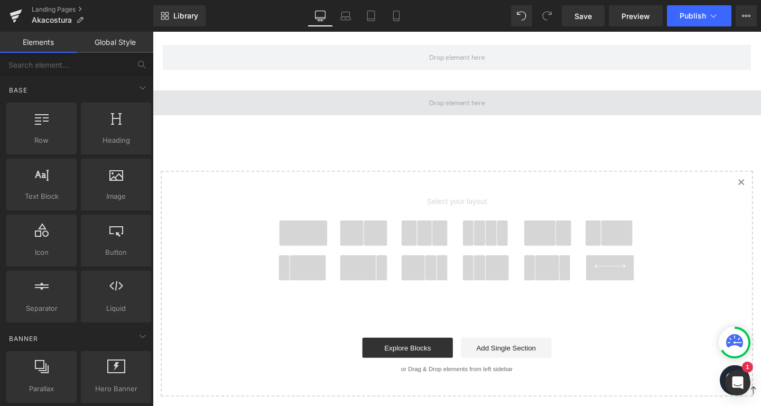
scroll to position [1213, 0]
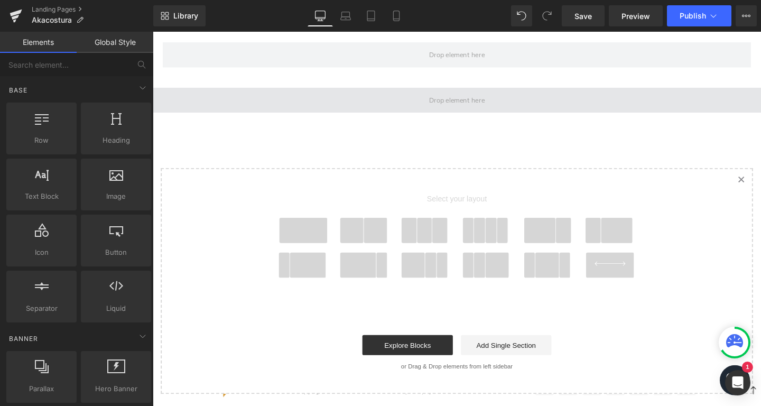
click at [428, 94] on span at bounding box center [473, 103] width 640 height 26
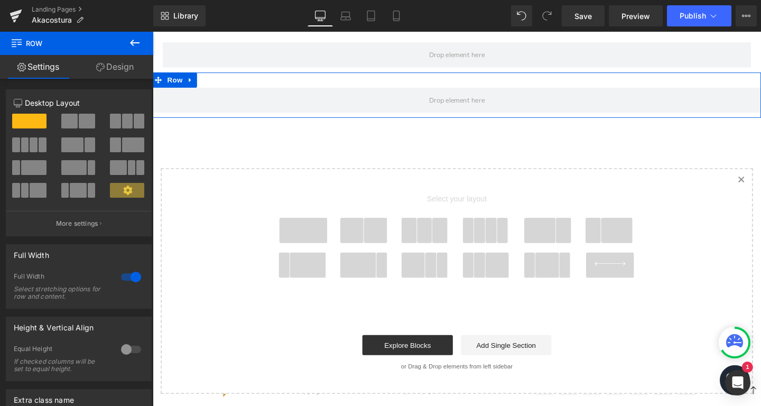
click at [78, 187] on span at bounding box center [78, 190] width 16 height 15
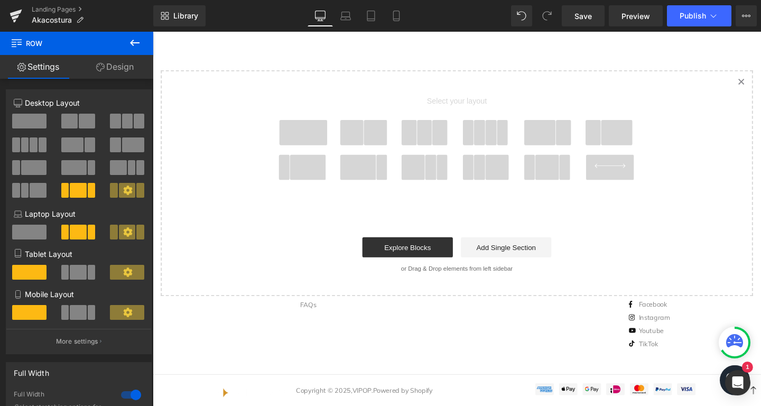
scroll to position [1410, 0]
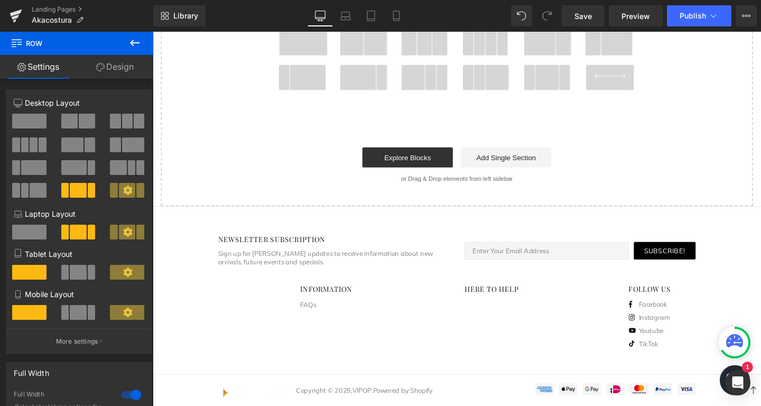
click at [134, 40] on icon at bounding box center [134, 42] width 13 height 13
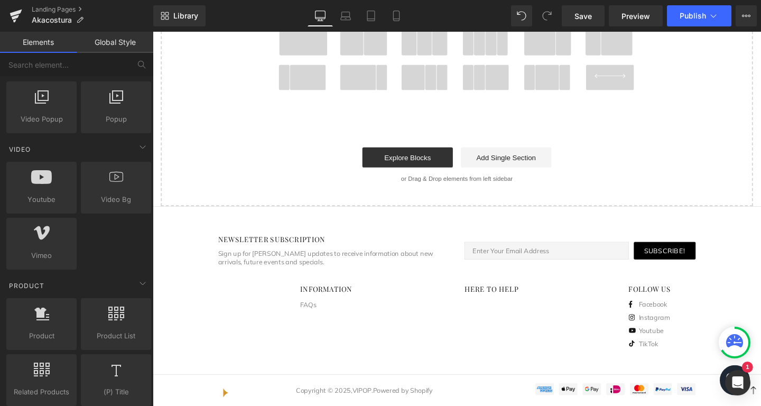
click at [735, 345] on icon at bounding box center [734, 342] width 17 height 17
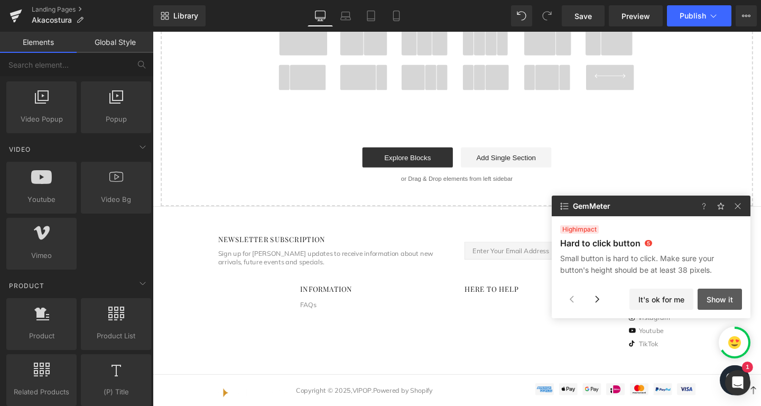
click at [725, 298] on button "Show it" at bounding box center [720, 299] width 44 height 21
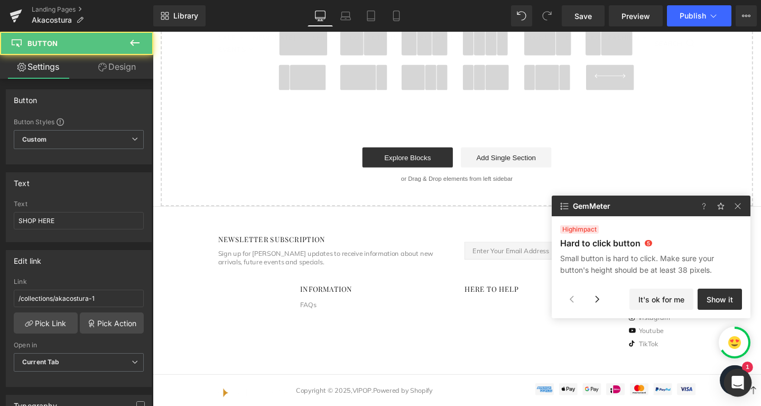
scroll to position [793, 0]
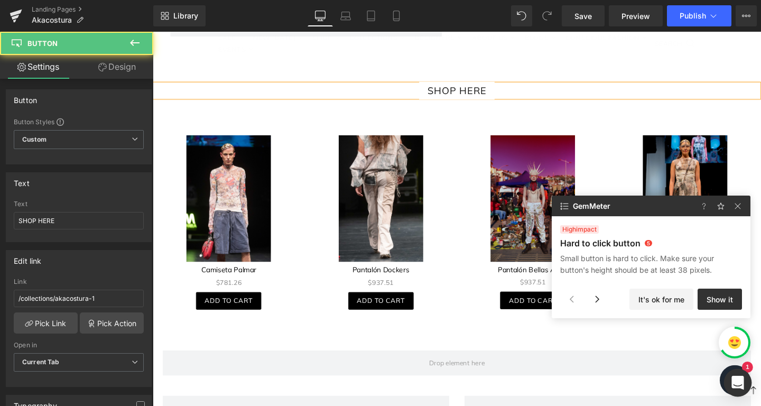
click at [741, 375] on div "Open Intercom Messenger" at bounding box center [738, 383] width 28 height 28
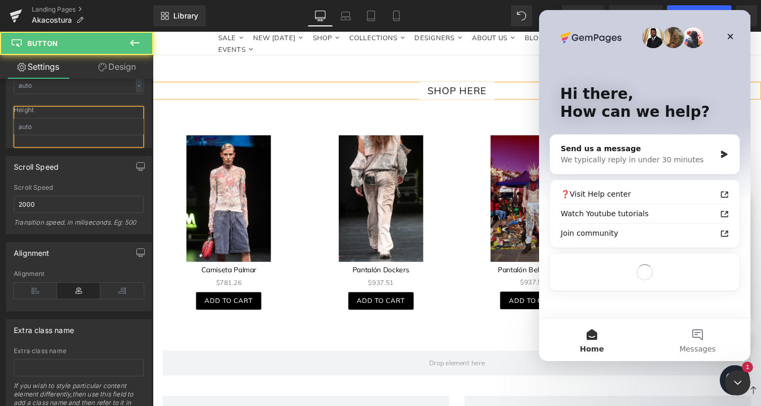
scroll to position [0, 0]
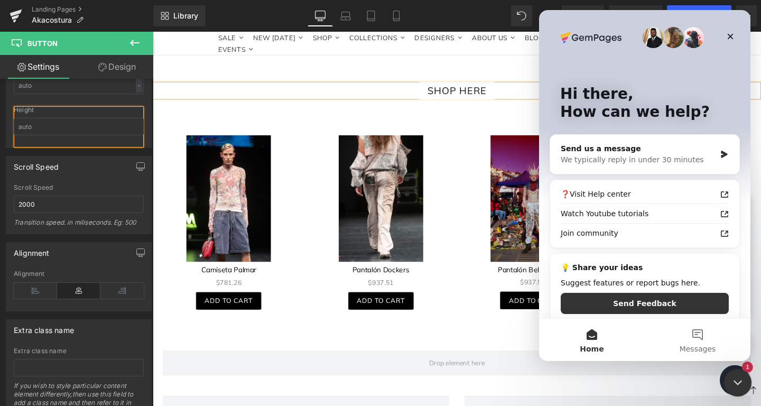
click at [736, 373] on div "Close Intercom Messenger" at bounding box center [736, 380] width 25 height 25
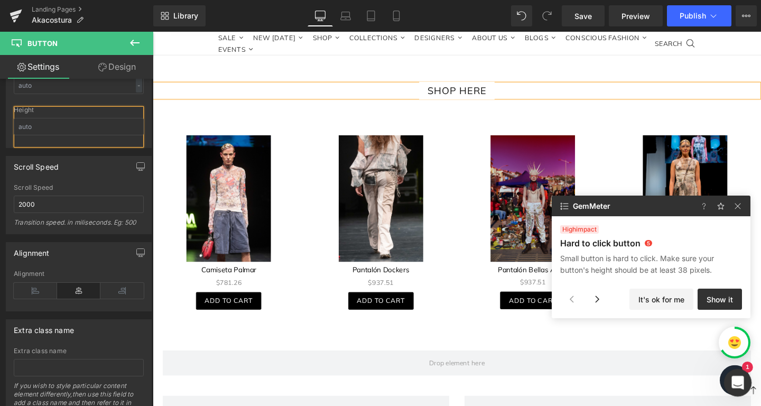
click at [729, 376] on div "Open Intercom Messenger" at bounding box center [736, 381] width 35 height 35
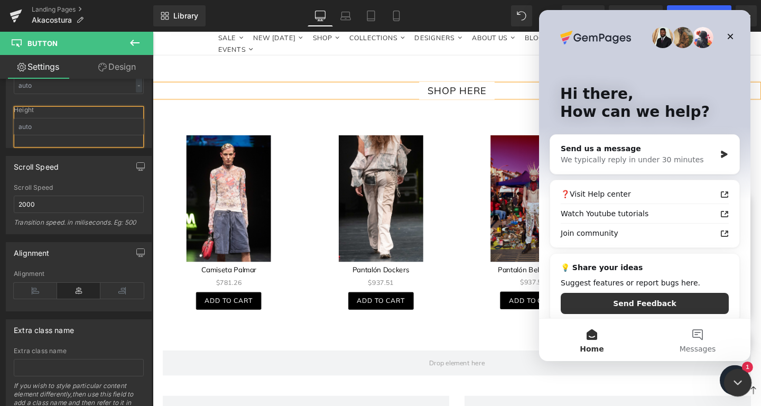
scroll to position [732, 0]
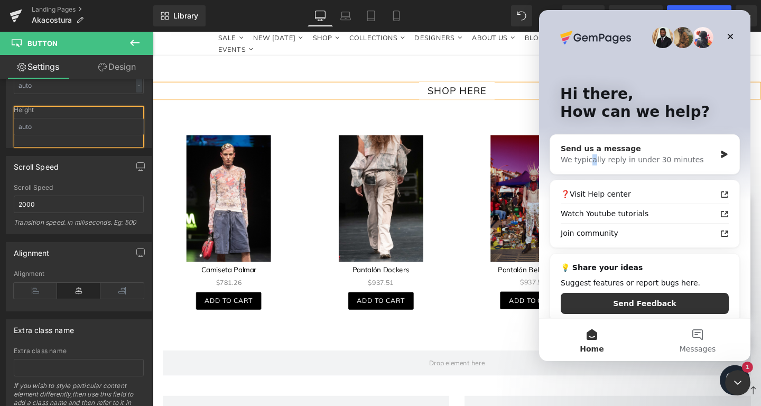
click at [592, 160] on div "We typically reply in under 30 minutes" at bounding box center [638, 159] width 155 height 11
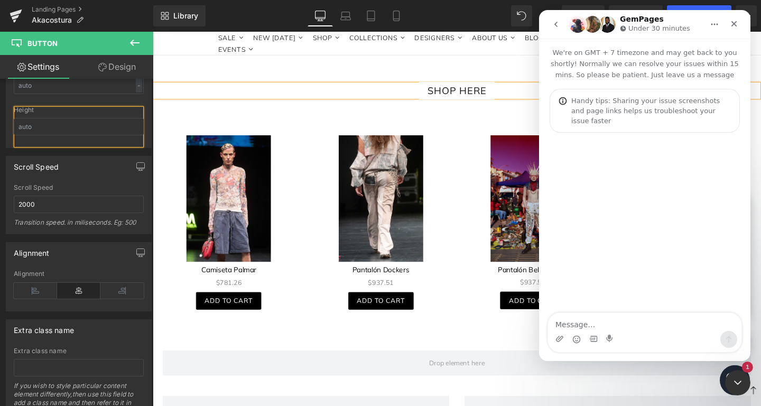
click at [605, 320] on textarea "Message…" at bounding box center [644, 322] width 193 height 18
type textarea "hello I need a help to make my photo design in animation"
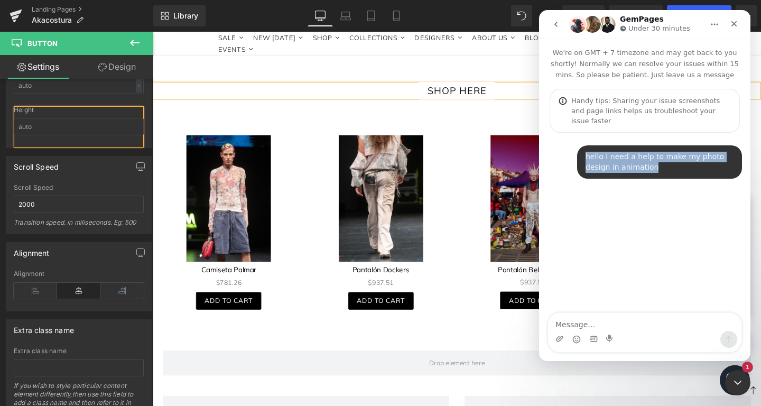
drag, startPoint x: 582, startPoint y: 152, endPoint x: 678, endPoint y: 166, distance: 97.3
click at [678, 166] on div "hello I need a help to make my photo design in animation VIPOP • Just now" at bounding box center [659, 161] width 165 height 33
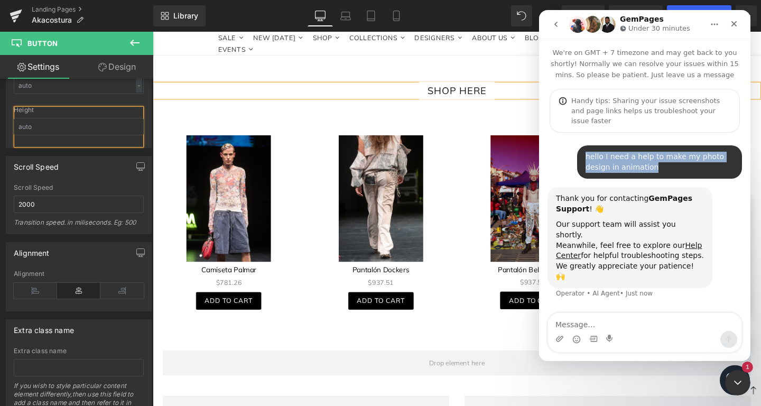
drag, startPoint x: 603, startPoint y: 144, endPoint x: 658, endPoint y: 160, distance: 57.7
click at [658, 160] on div "hello I need a help to make my photo design in animation VIPOP • Just now" at bounding box center [659, 161] width 165 height 33
click at [658, 160] on div "hello I need a help to make my photo design in animation" at bounding box center [660, 162] width 148 height 21
click at [725, 373] on div at bounding box center [380, 187] width 761 height 374
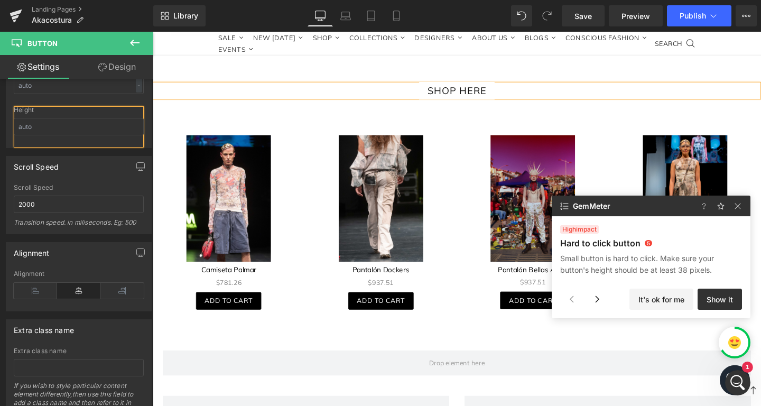
click at [752, 387] on icon "Chat window" at bounding box center [764, 398] width 31 height 31
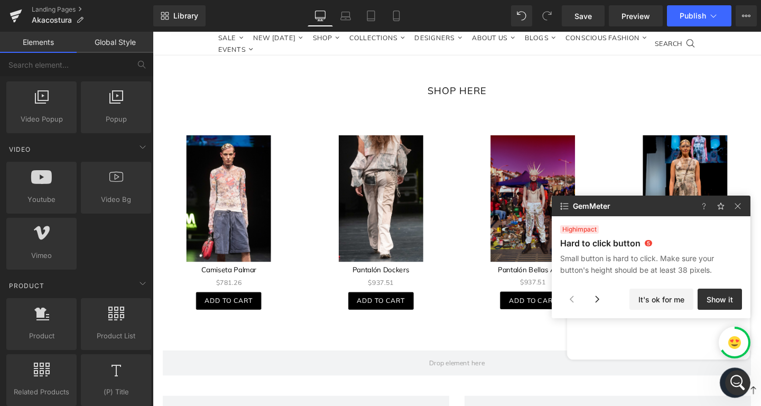
scroll to position [647, 0]
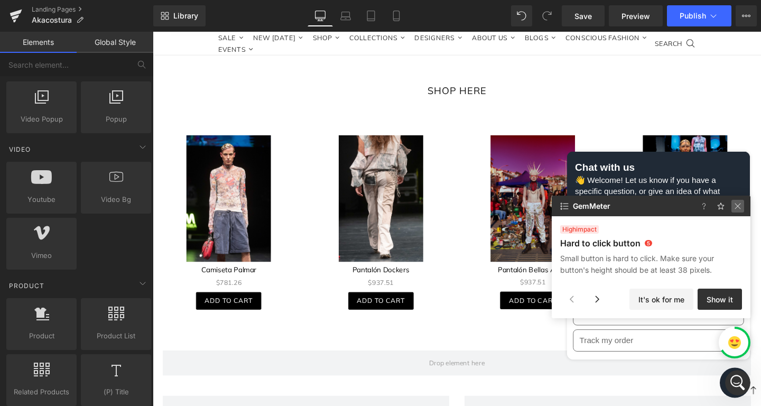
click at [739, 209] on img at bounding box center [738, 206] width 13 height 13
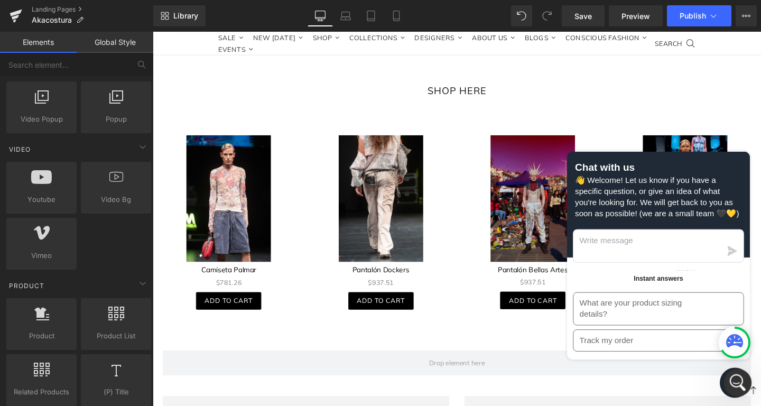
click at [730, 381] on icon "Open Intercom Messenger" at bounding box center [736, 381] width 17 height 17
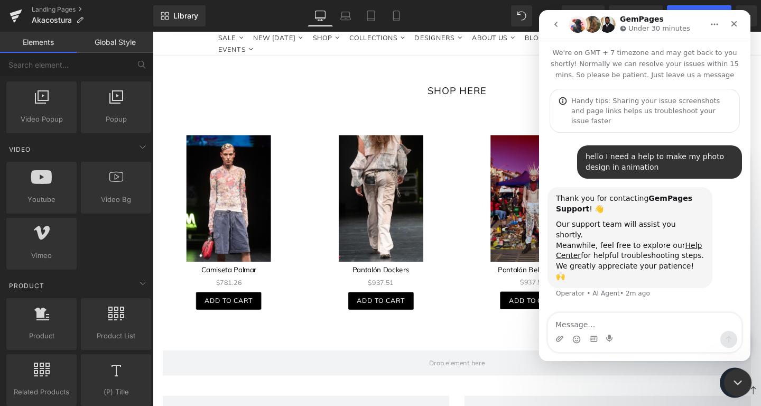
click at [733, 381] on icon "Close Intercom Messenger" at bounding box center [736, 381] width 13 height 13
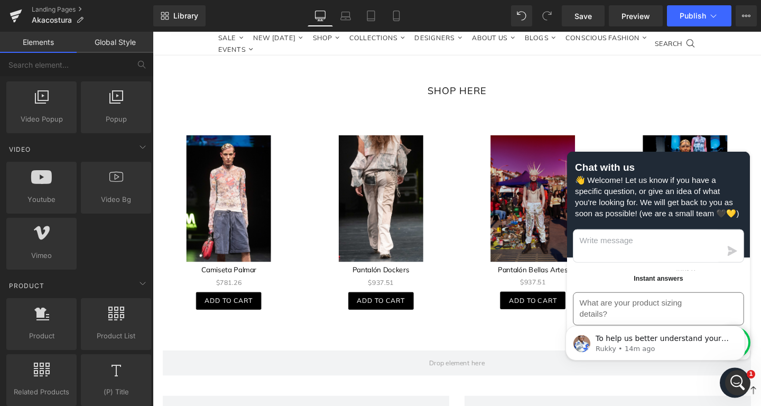
scroll to position [0, 0]
